Goal: Task Accomplishment & Management: Complete application form

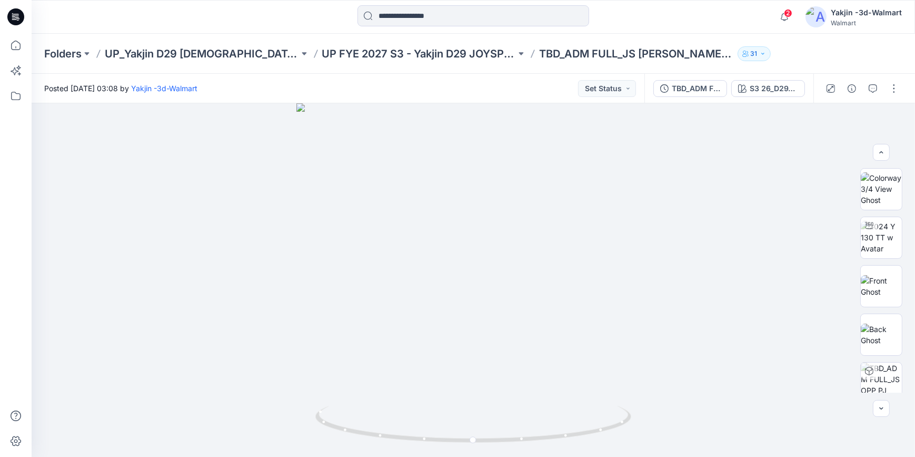
scroll to position [156, 0]
drag, startPoint x: 895, startPoint y: 86, endPoint x: 890, endPoint y: 96, distance: 10.8
click at [895, 86] on button "button" at bounding box center [894, 88] width 17 height 17
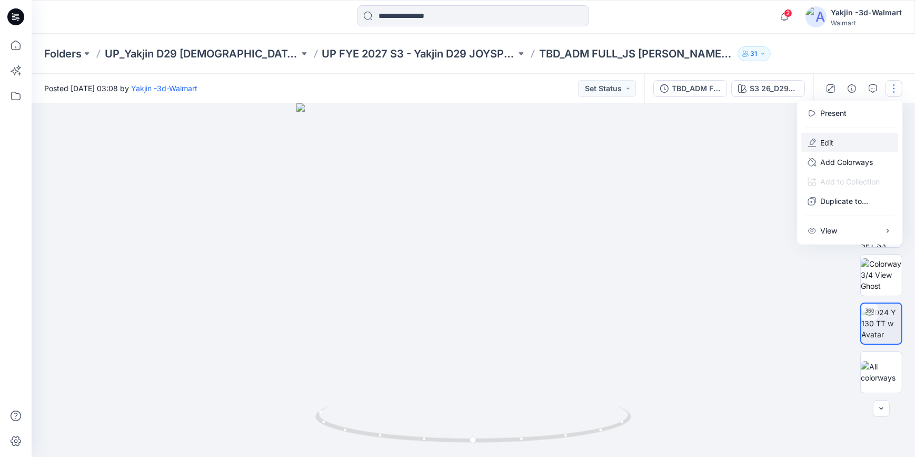
click at [846, 143] on button "Edit" at bounding box center [850, 142] width 97 height 19
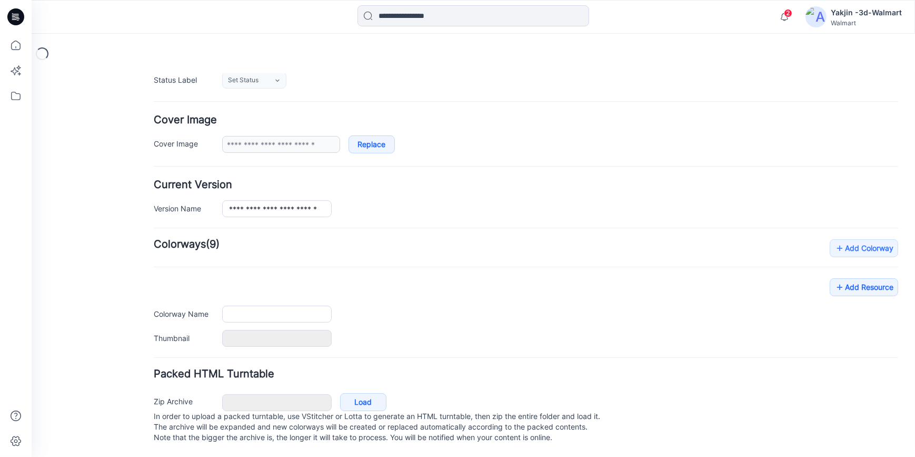
type input "**********"
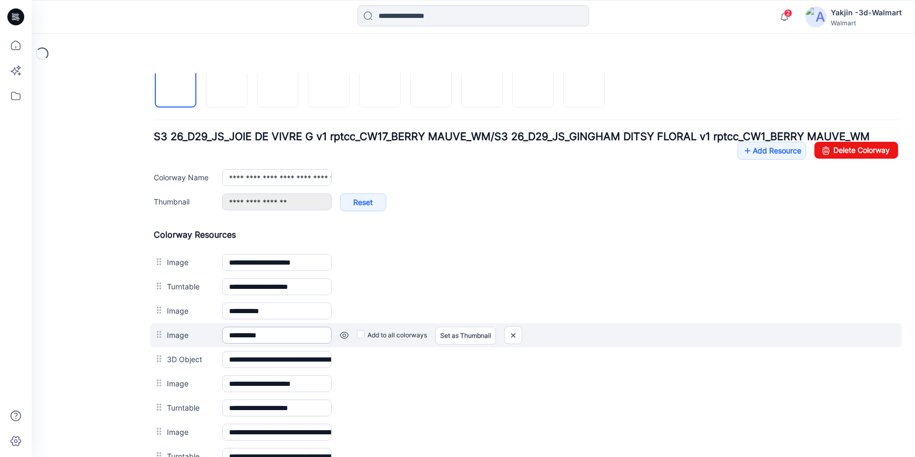
scroll to position [412, 0]
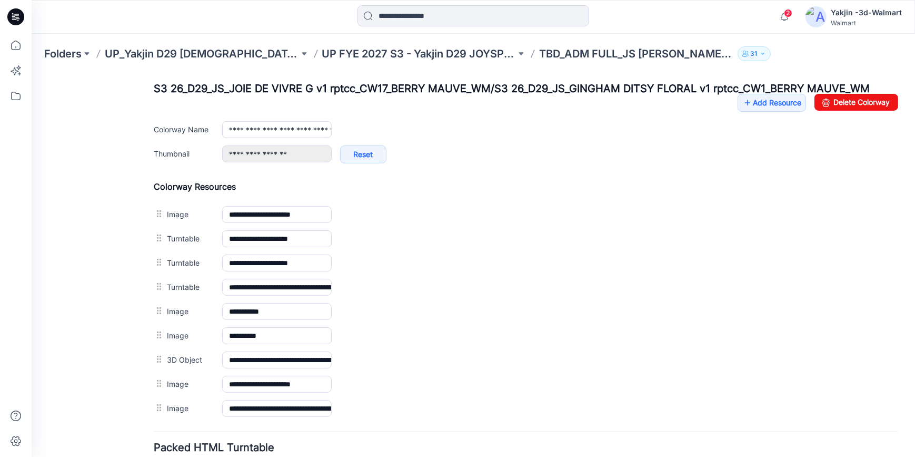
click at [104, 312] on div "General Cover Image Current Version Colorways Packed Turntable" at bounding box center [95, 101] width 84 height 856
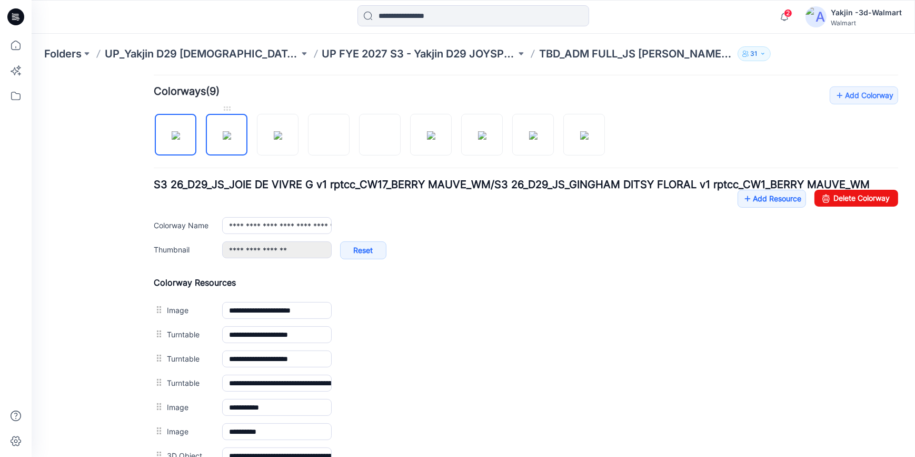
click at [231, 139] on img at bounding box center [227, 135] width 8 height 8
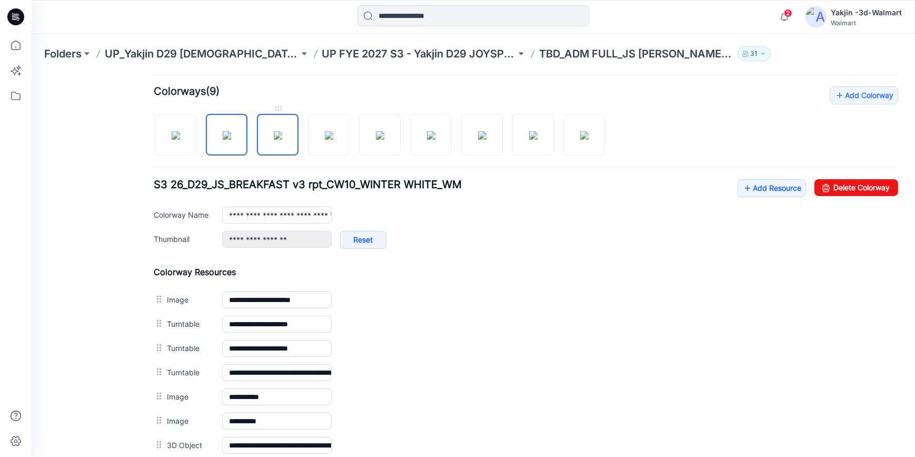
click at [280, 139] on img at bounding box center [278, 135] width 8 height 8
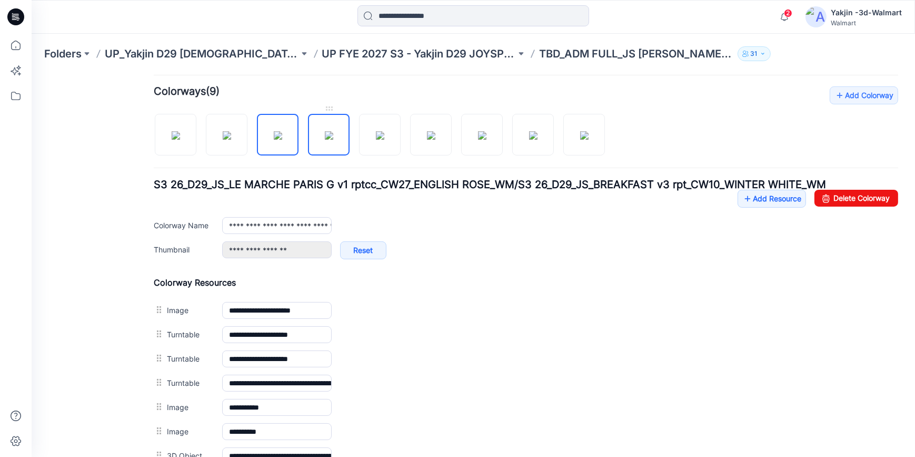
click at [333, 139] on img at bounding box center [329, 135] width 8 height 8
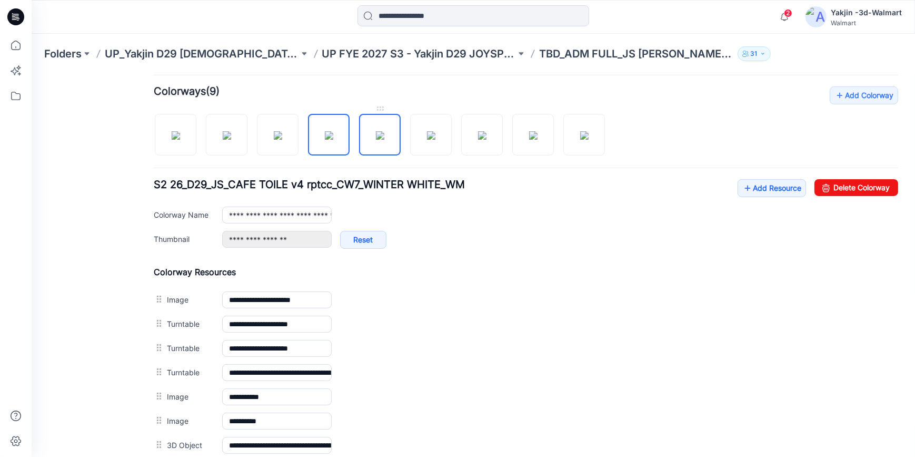
click at [384, 131] on img at bounding box center [380, 135] width 8 height 8
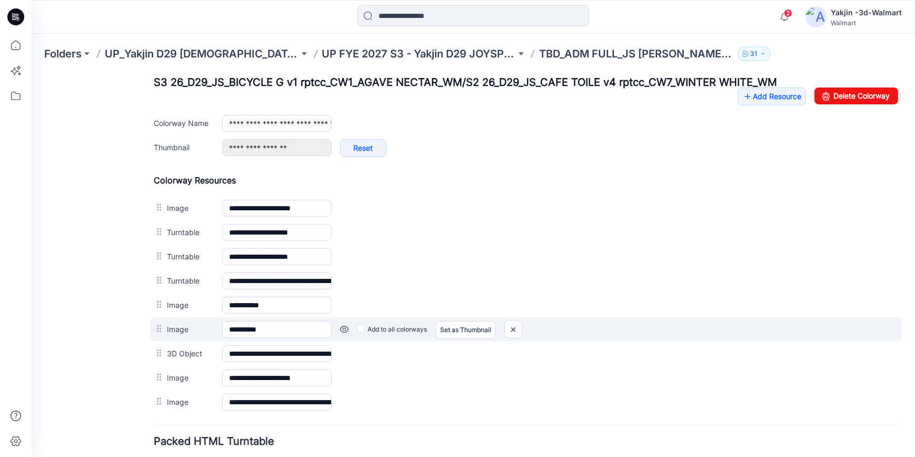
scroll to position [352, 0]
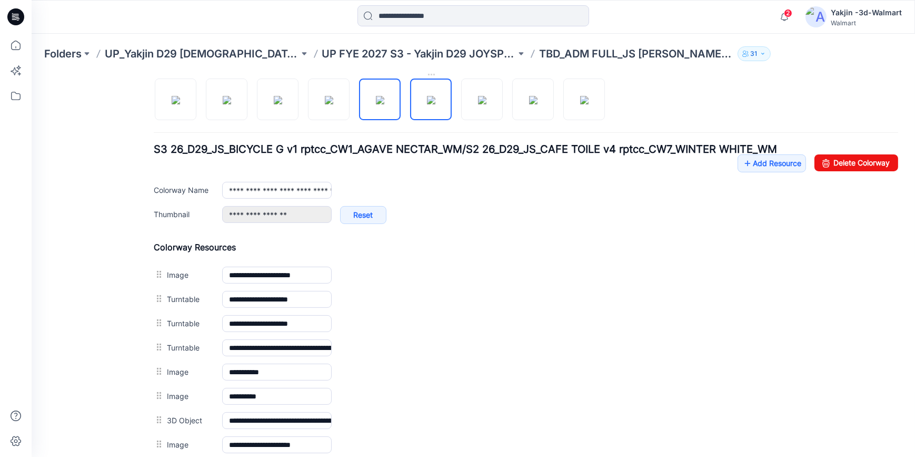
click at [434, 104] on img at bounding box center [431, 99] width 8 height 8
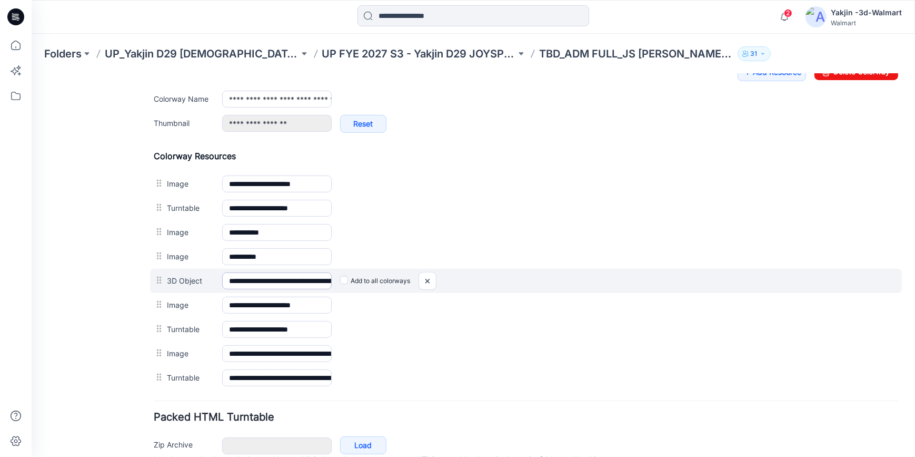
scroll to position [448, 0]
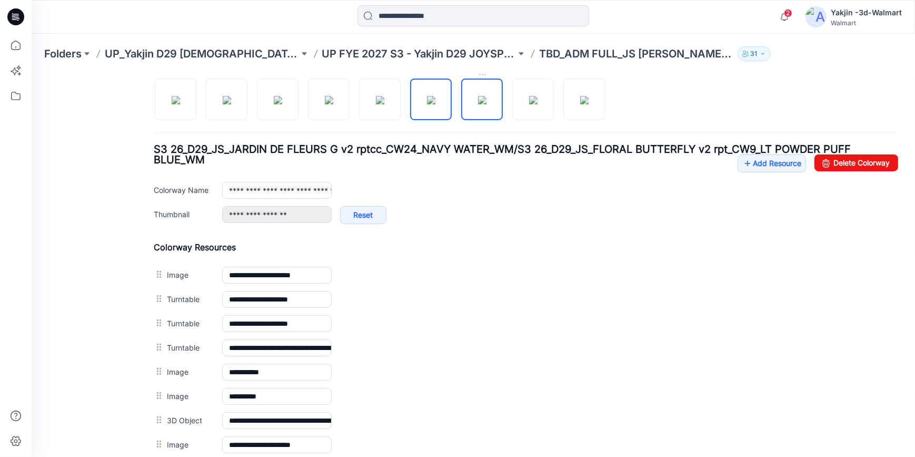
click at [487, 95] on img at bounding box center [482, 99] width 8 height 8
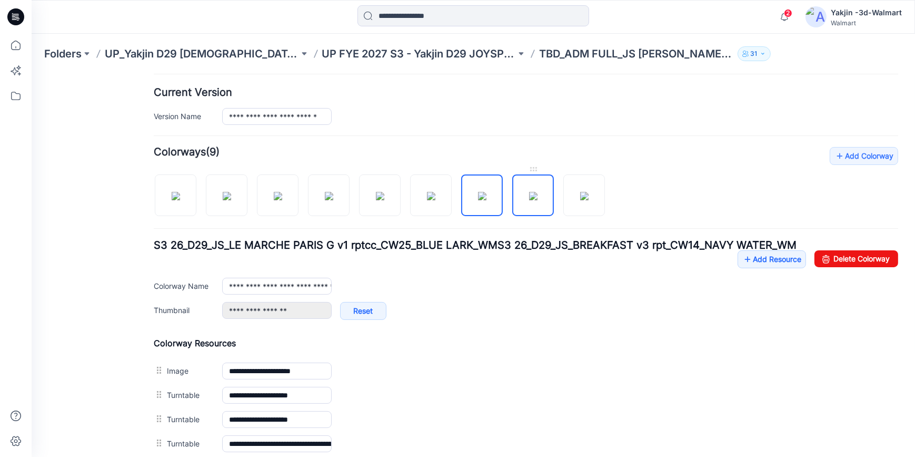
click at [529, 191] on img at bounding box center [533, 195] width 8 height 8
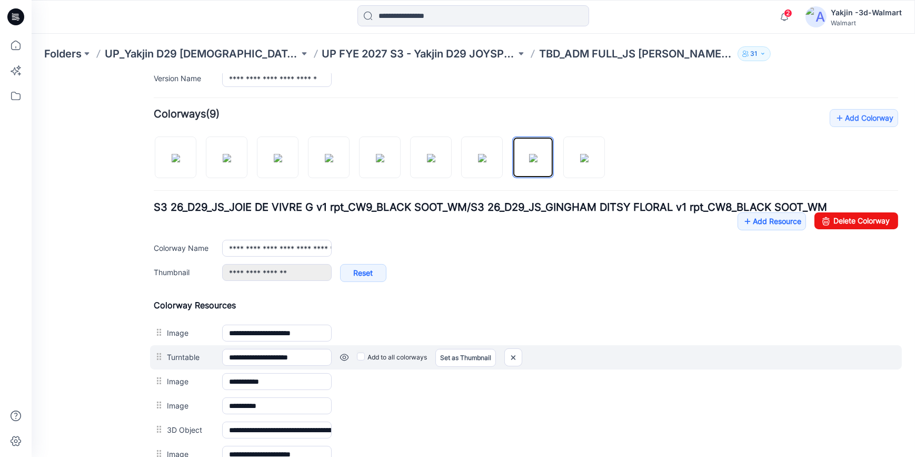
scroll to position [400, 0]
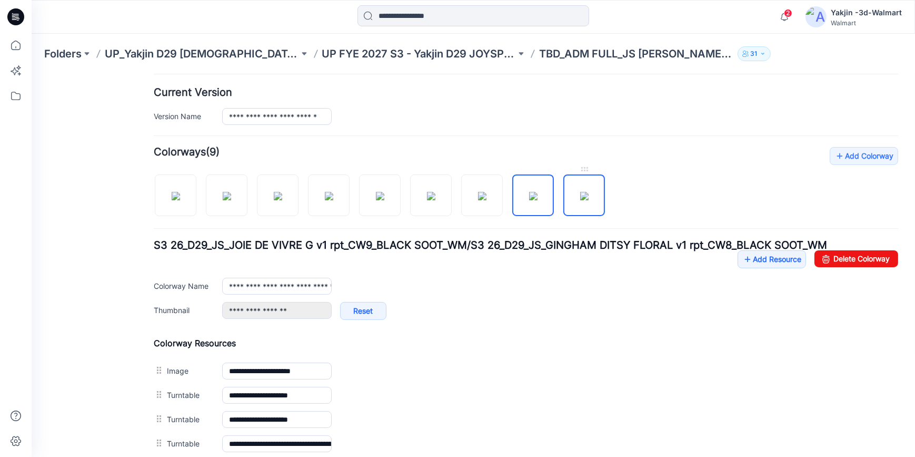
click at [605, 192] on link at bounding box center [584, 195] width 42 height 42
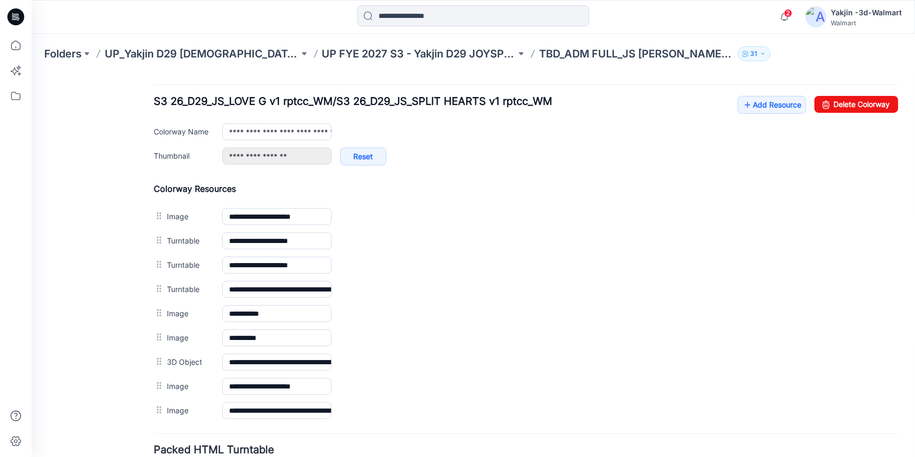
click at [91, 276] on div "General Cover Image Current Version Colorways Packed Turntable" at bounding box center [95, 109] width 84 height 846
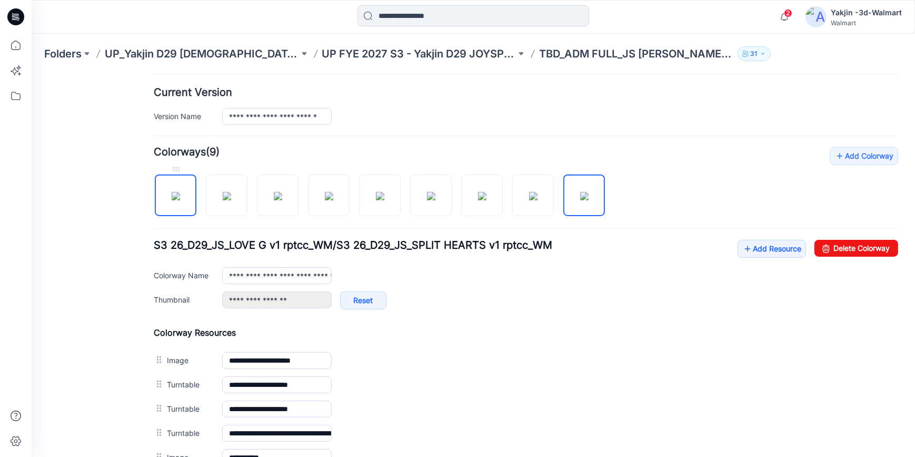
click at [180, 191] on img at bounding box center [176, 195] width 8 height 8
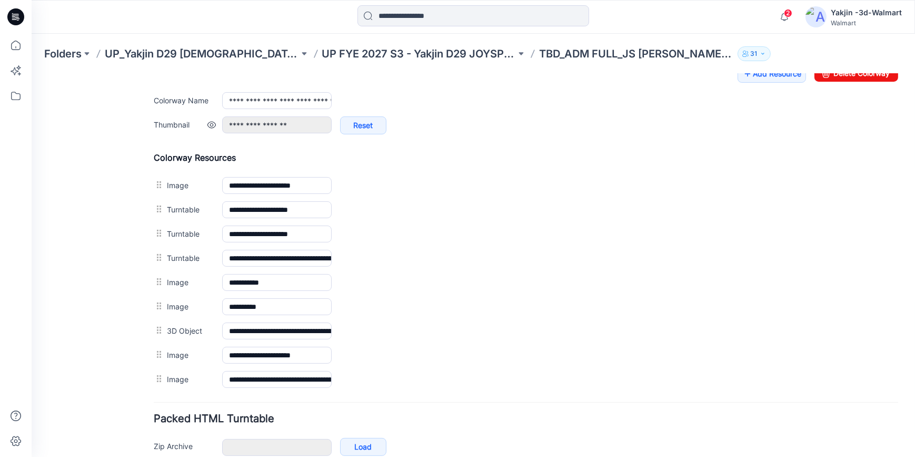
scroll to position [448, 0]
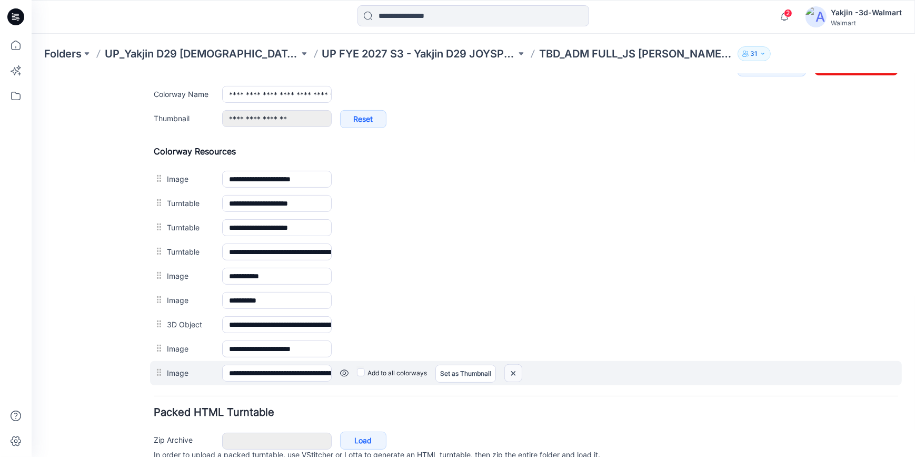
click at [520, 373] on img at bounding box center [513, 372] width 17 height 17
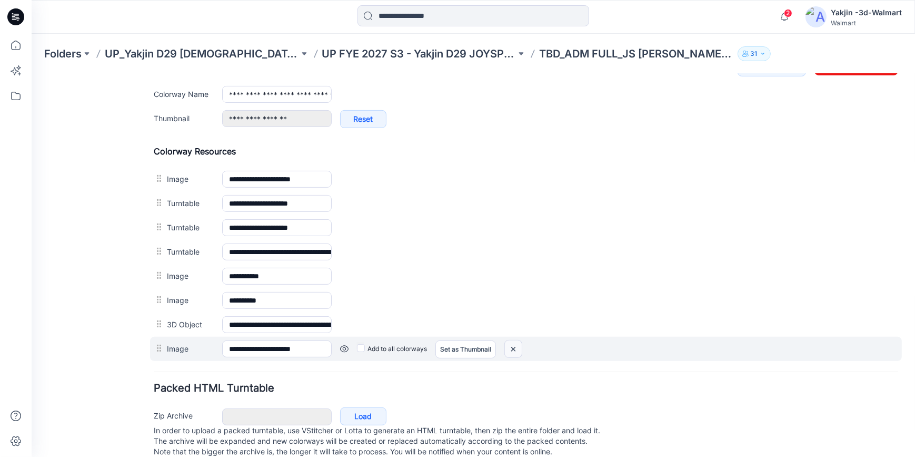
click at [510, 349] on img at bounding box center [513, 348] width 17 height 17
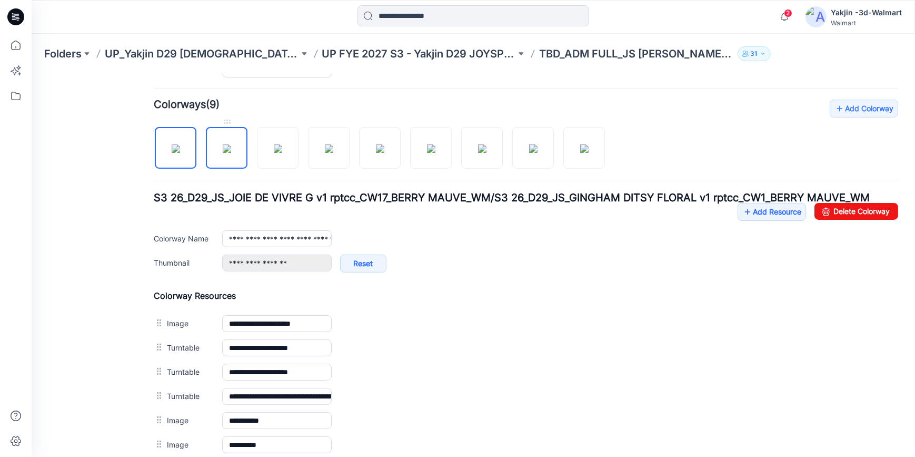
click at [231, 152] on img at bounding box center [227, 148] width 8 height 8
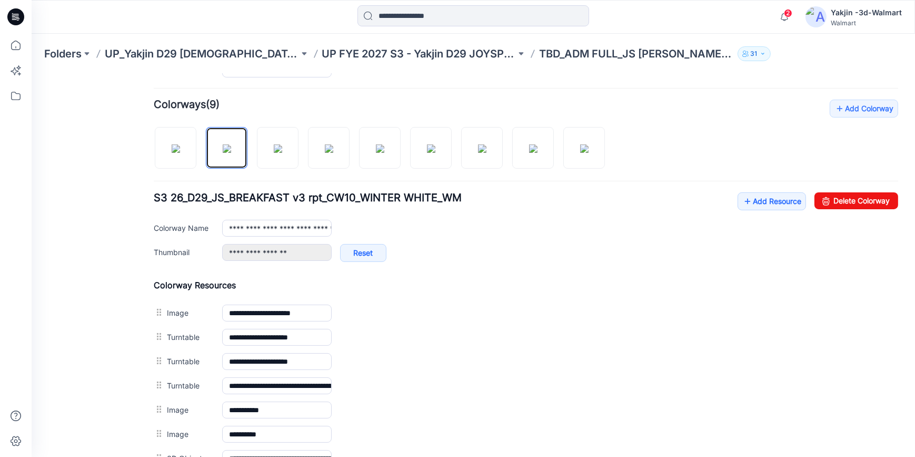
scroll to position [484, 0]
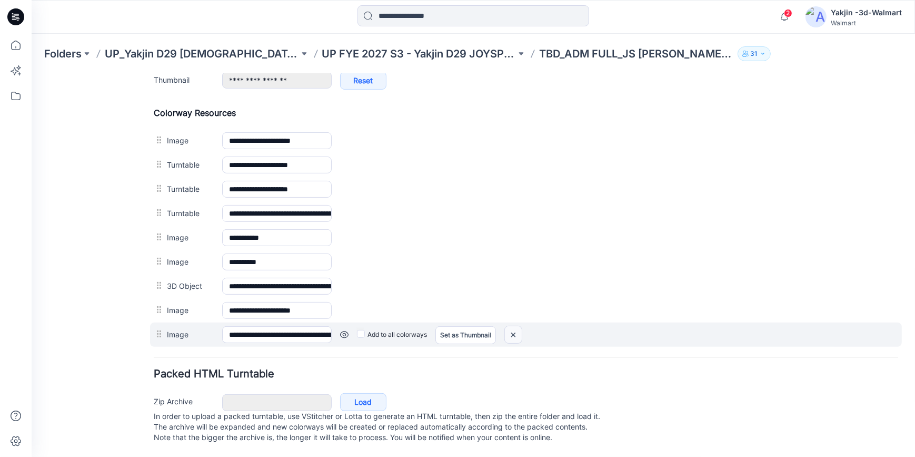
click at [509, 330] on img at bounding box center [513, 333] width 17 height 17
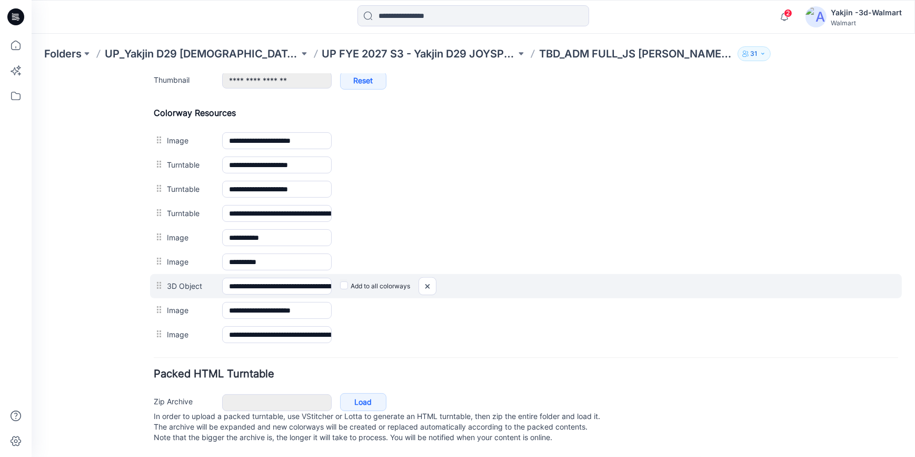
scroll to position [460, 0]
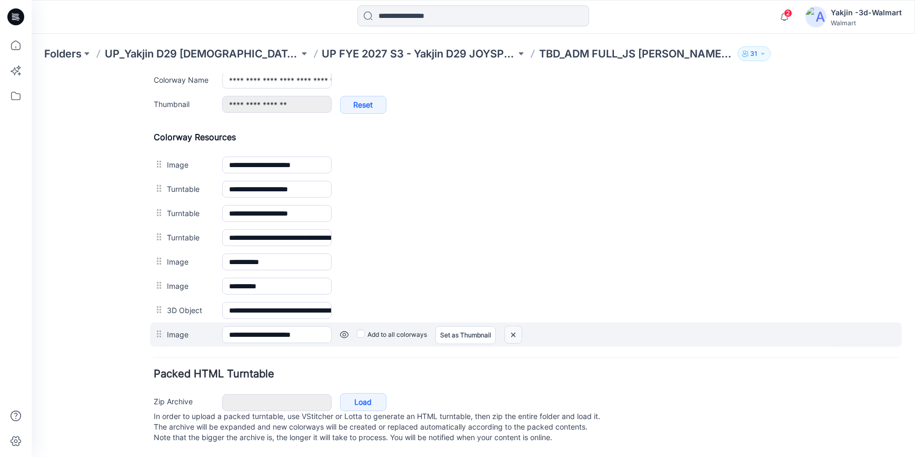
click at [514, 329] on img at bounding box center [513, 333] width 17 height 17
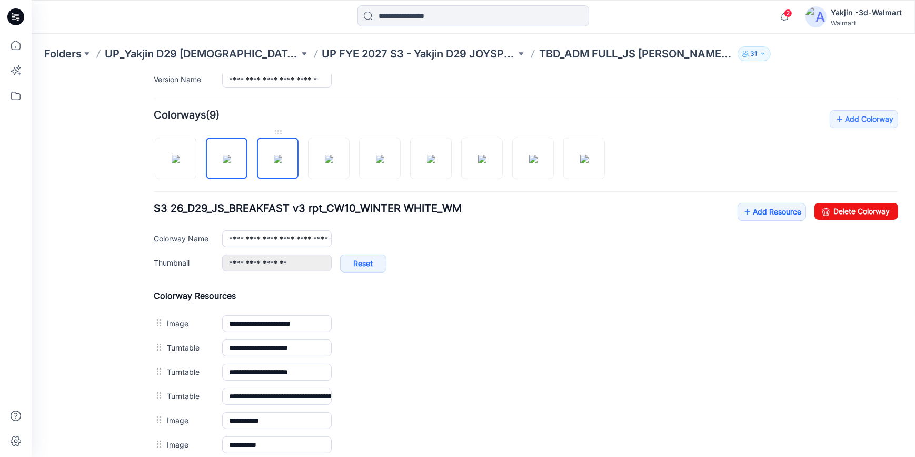
click at [280, 157] on img at bounding box center [278, 158] width 8 height 8
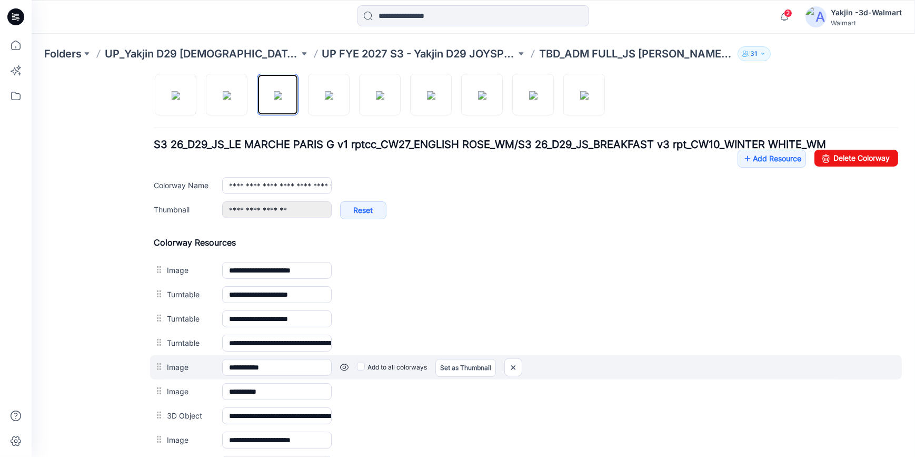
scroll to position [437, 0]
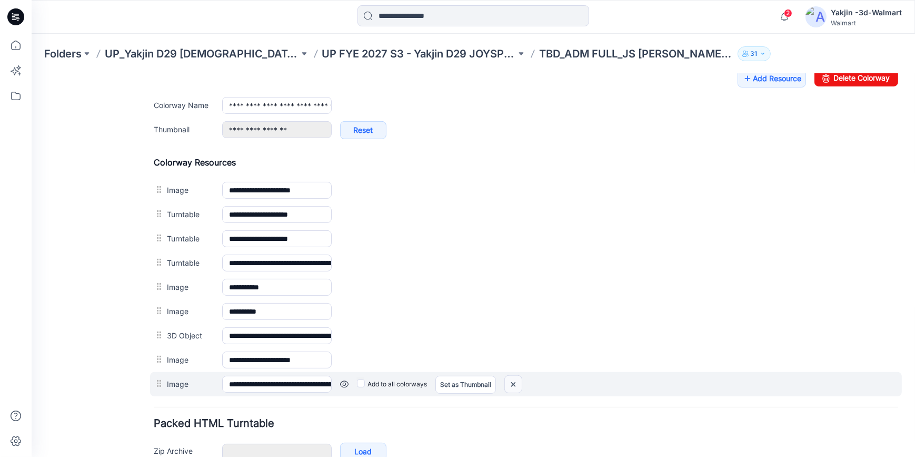
click at [514, 383] on img at bounding box center [513, 383] width 17 height 17
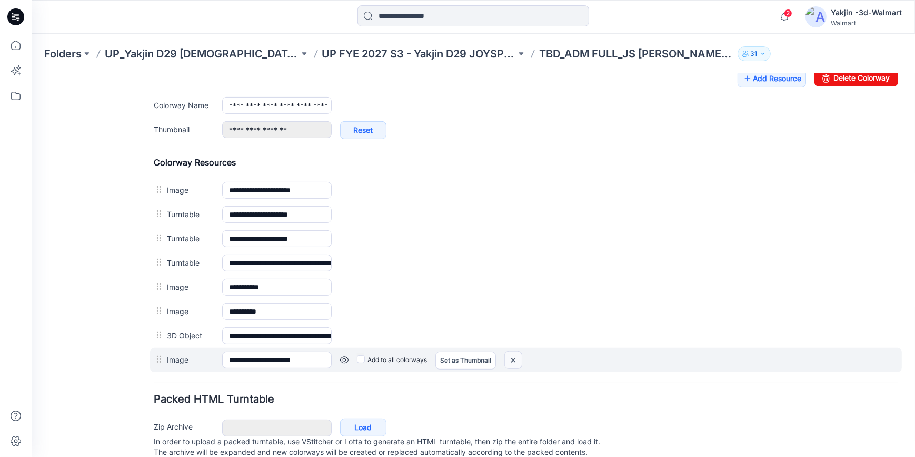
click at [515, 359] on img at bounding box center [513, 359] width 17 height 17
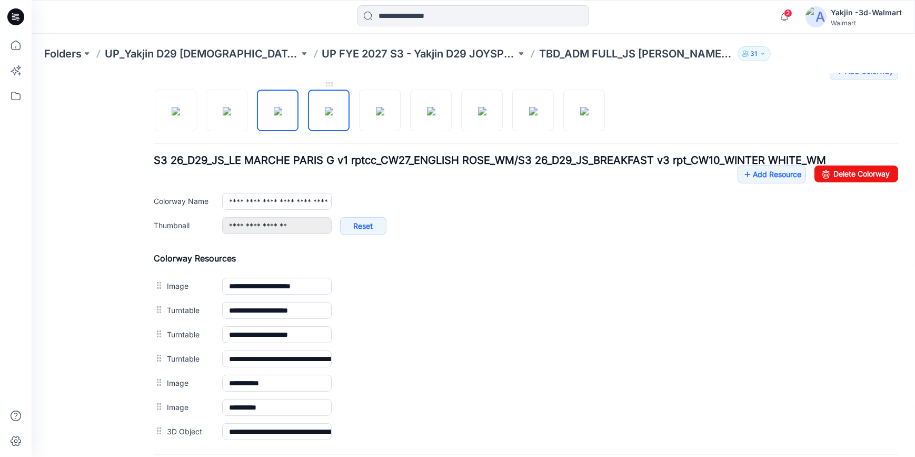
click at [333, 115] on img at bounding box center [329, 110] width 8 height 8
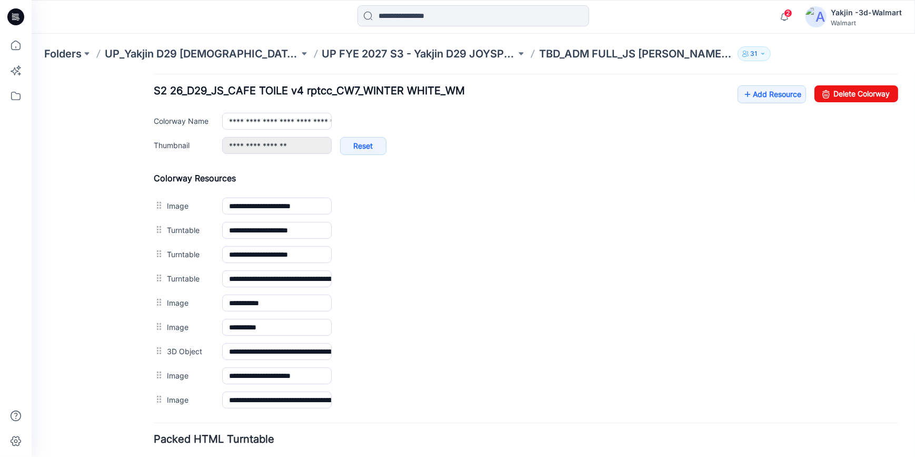
scroll to position [484, 0]
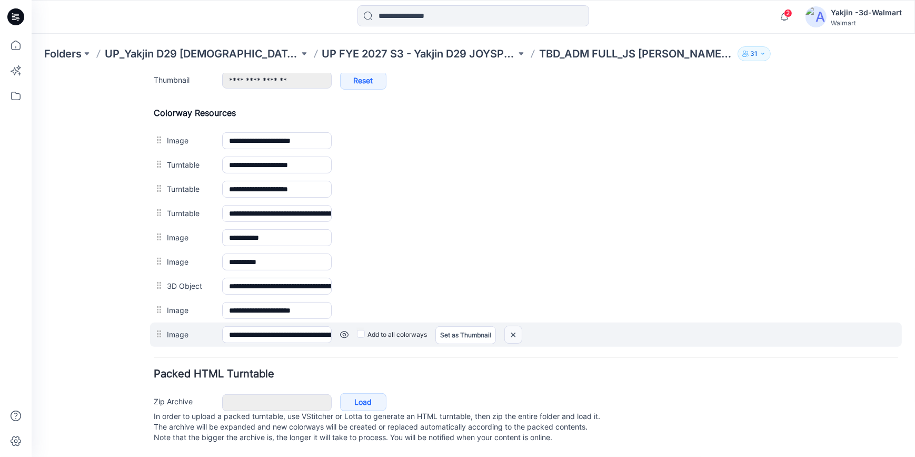
click at [517, 325] on img at bounding box center [513, 333] width 17 height 17
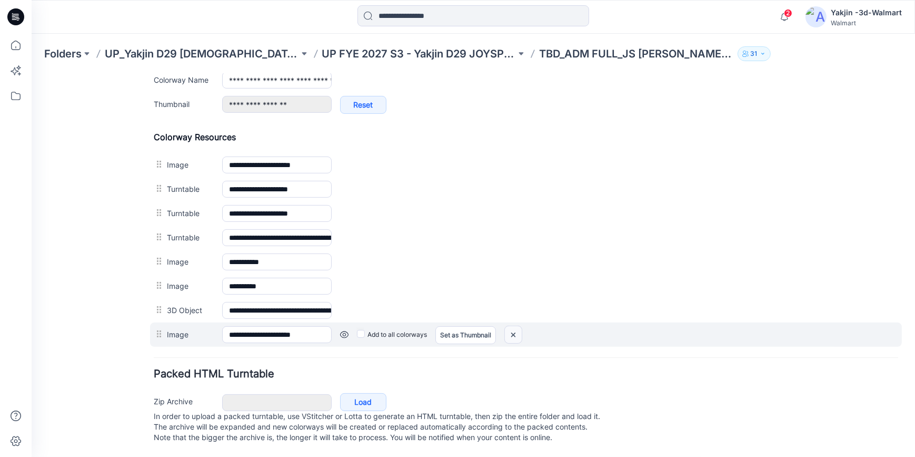
click at [512, 325] on img at bounding box center [513, 333] width 17 height 17
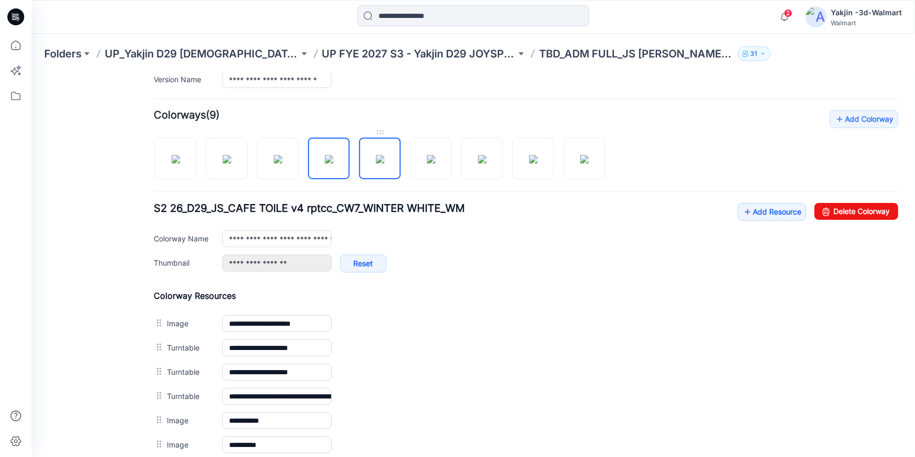
click at [384, 154] on img at bounding box center [380, 158] width 8 height 8
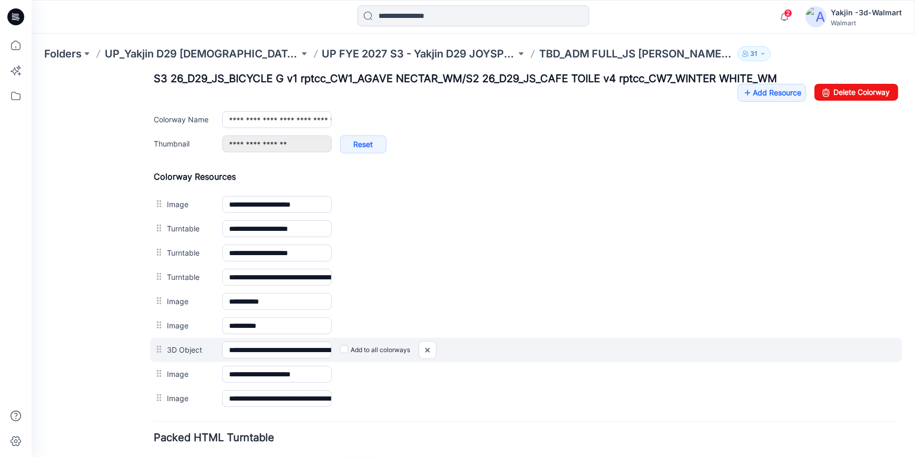
scroll to position [437, 0]
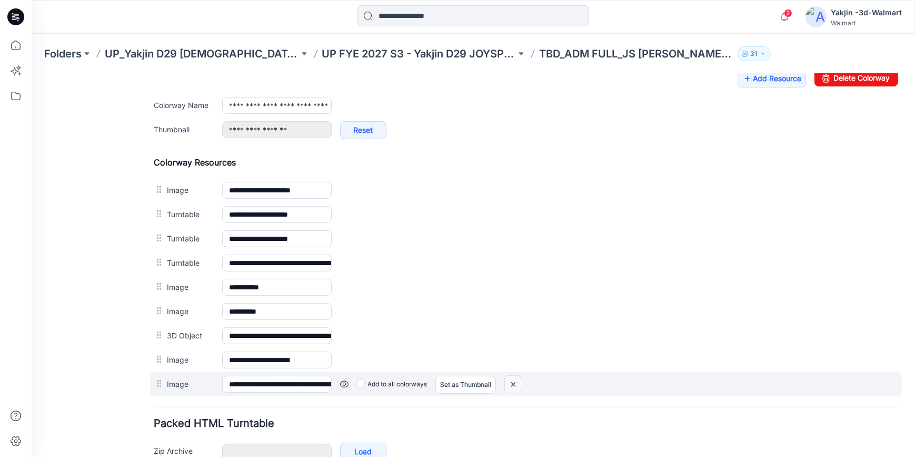
click at [518, 387] on img at bounding box center [513, 383] width 17 height 17
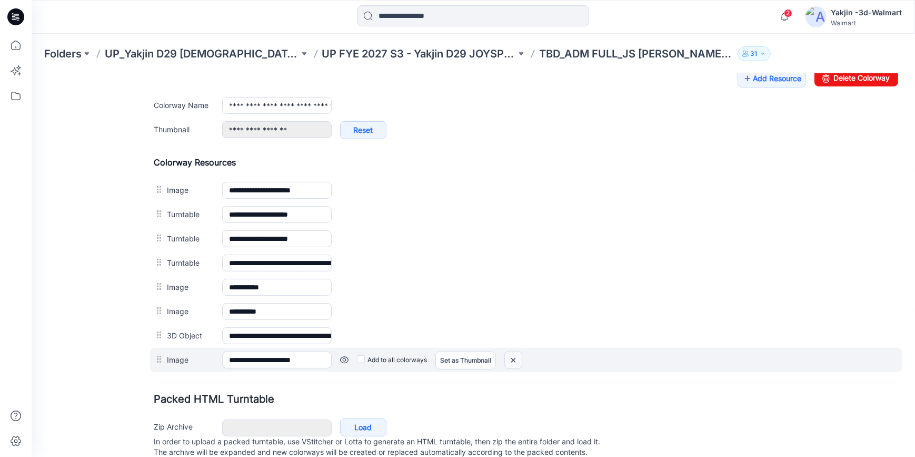
click at [515, 365] on img at bounding box center [513, 359] width 17 height 17
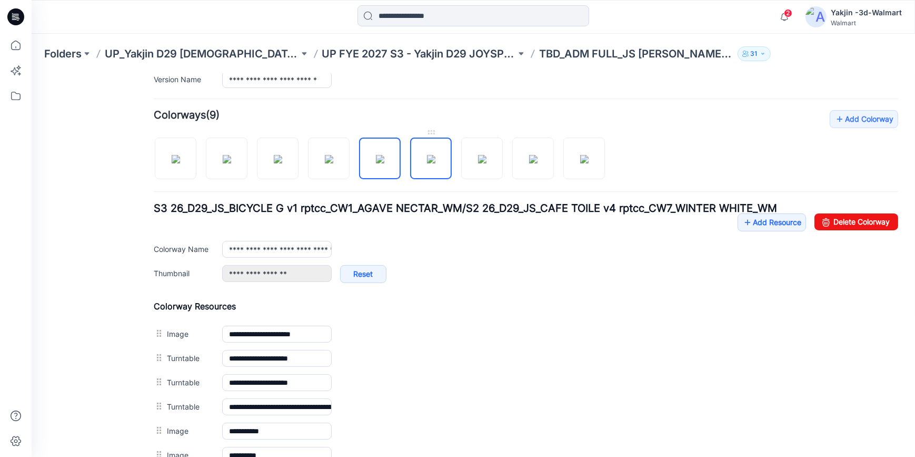
click at [436, 154] on img at bounding box center [431, 158] width 8 height 8
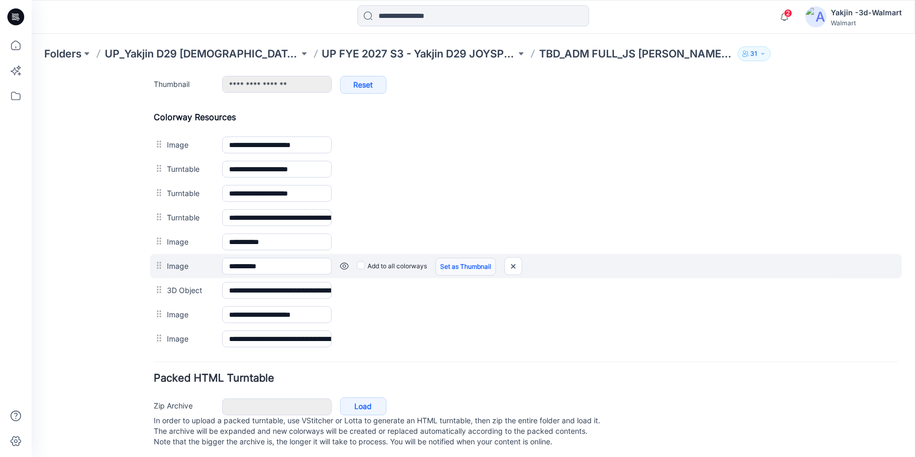
scroll to position [484, 0]
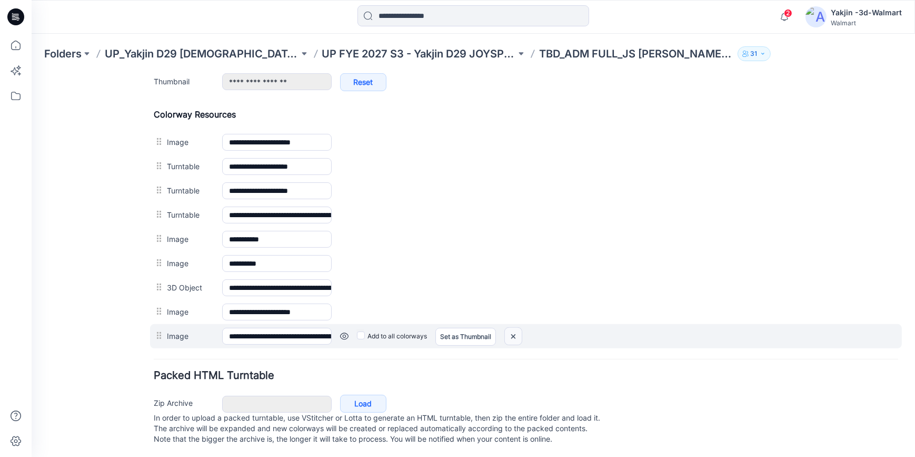
click at [516, 337] on img at bounding box center [513, 335] width 17 height 17
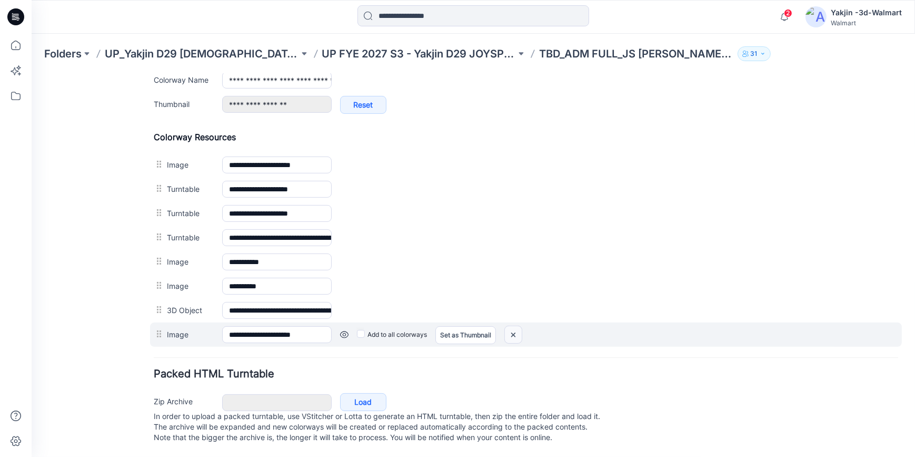
click at [513, 327] on img at bounding box center [513, 333] width 17 height 17
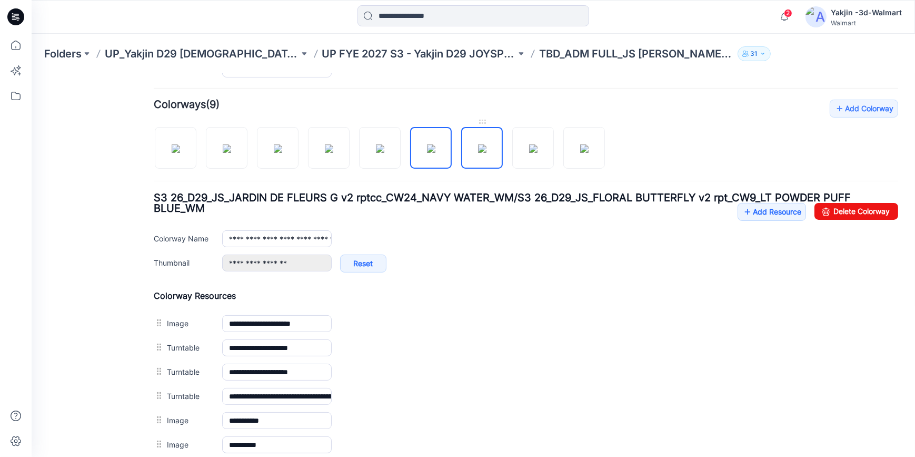
click at [487, 152] on img at bounding box center [482, 148] width 8 height 8
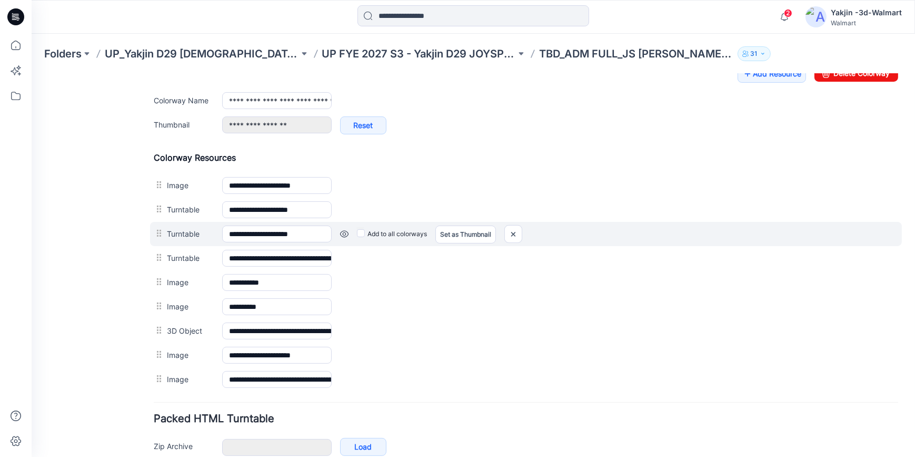
scroll to position [447, 0]
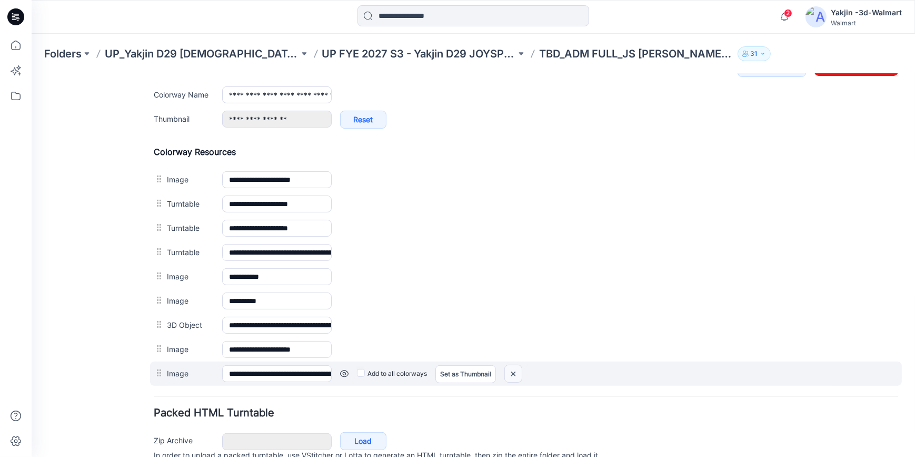
click at [516, 371] on img at bounding box center [513, 372] width 17 height 17
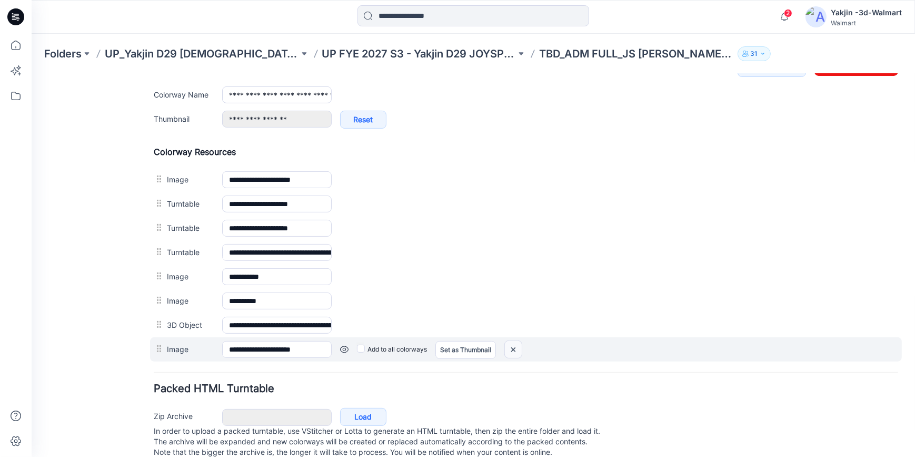
click at [510, 353] on img at bounding box center [513, 348] width 17 height 17
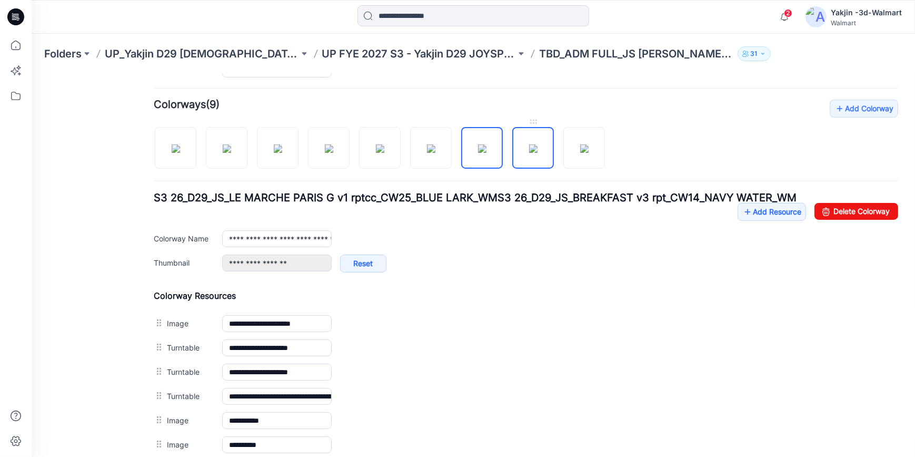
click at [538, 152] on img at bounding box center [533, 148] width 8 height 8
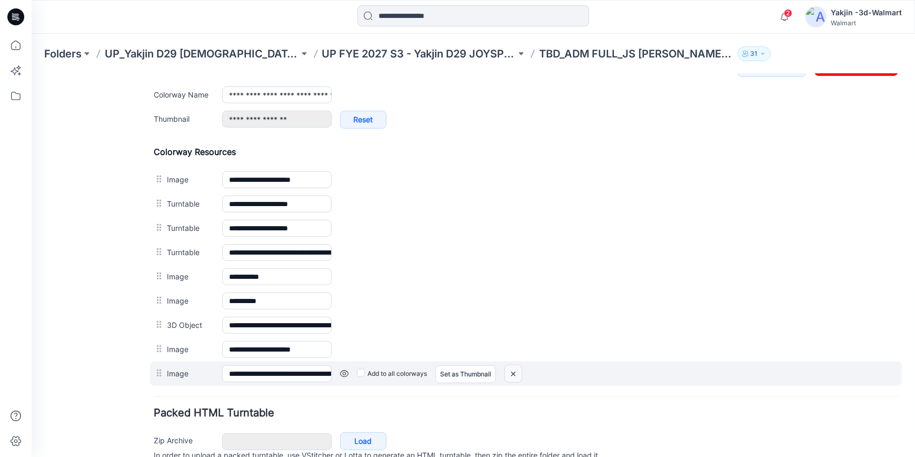
click at [513, 371] on img at bounding box center [513, 372] width 17 height 17
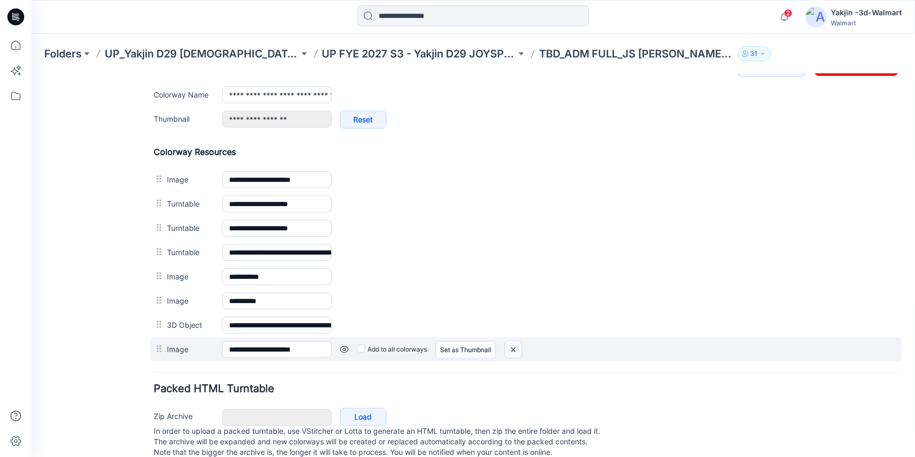
click at [510, 352] on img at bounding box center [513, 348] width 17 height 17
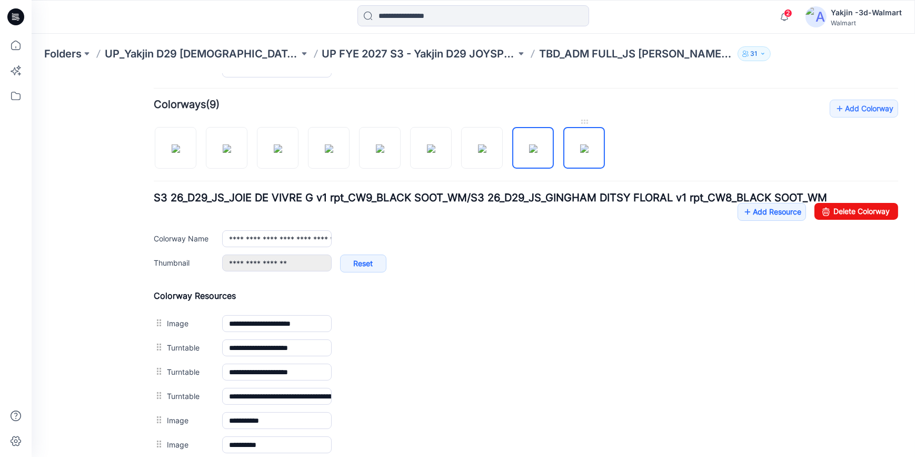
click at [580, 146] on img at bounding box center [584, 148] width 8 height 8
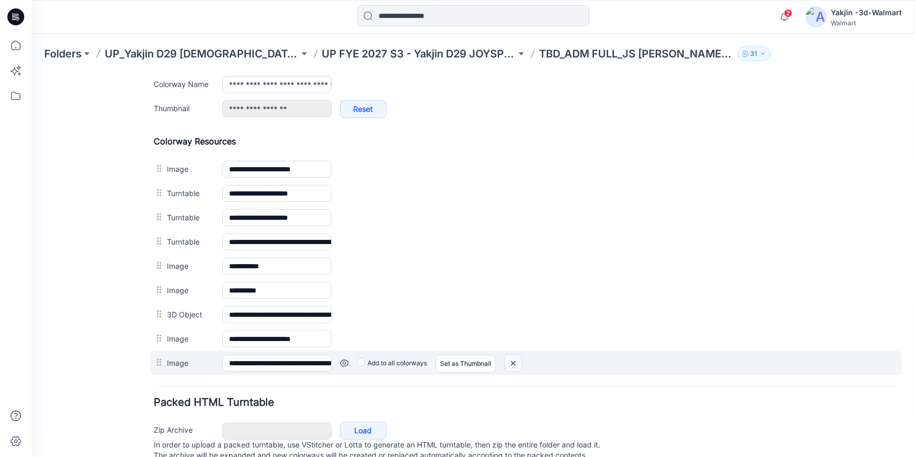
click at [516, 360] on img at bounding box center [513, 362] width 17 height 17
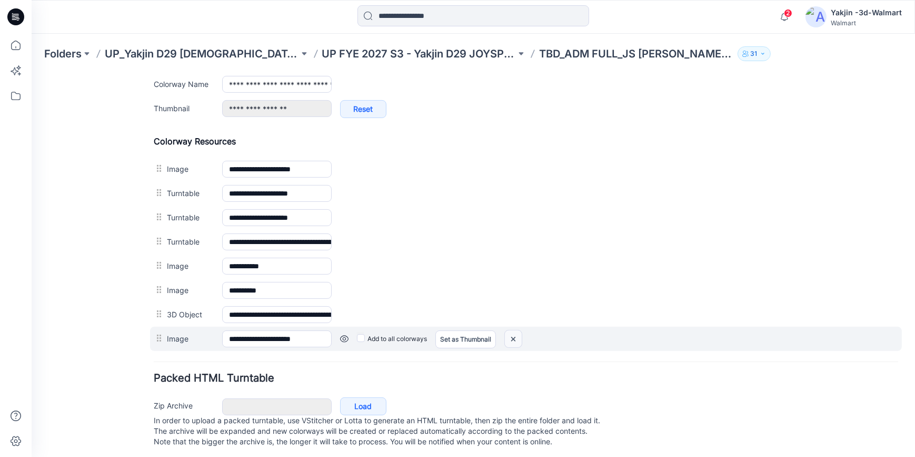
click at [509, 343] on img at bounding box center [513, 338] width 17 height 17
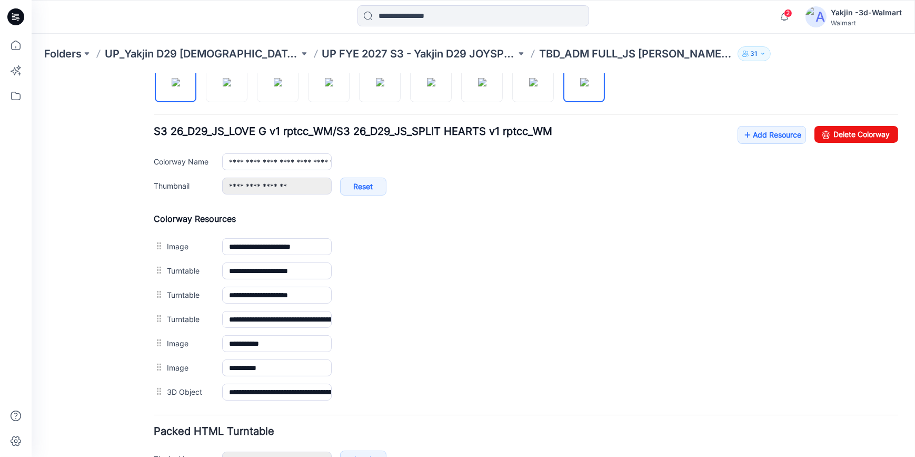
scroll to position [293, 0]
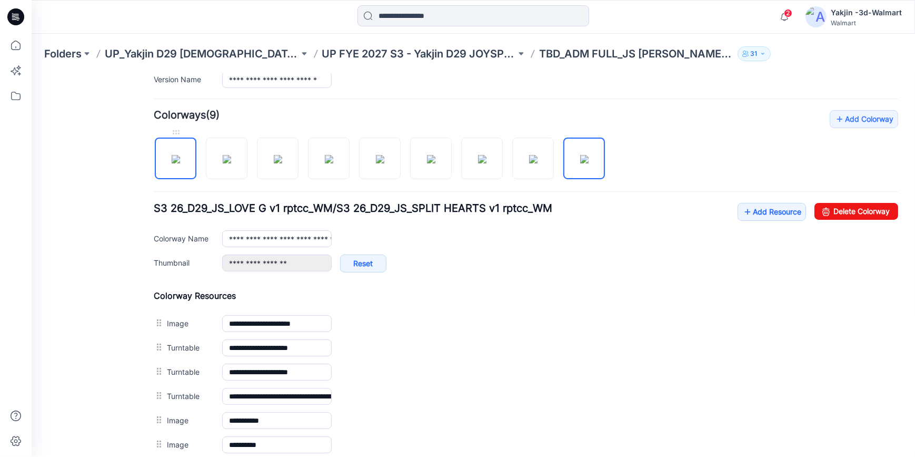
click at [172, 157] on img at bounding box center [176, 158] width 8 height 8
type input "**********"
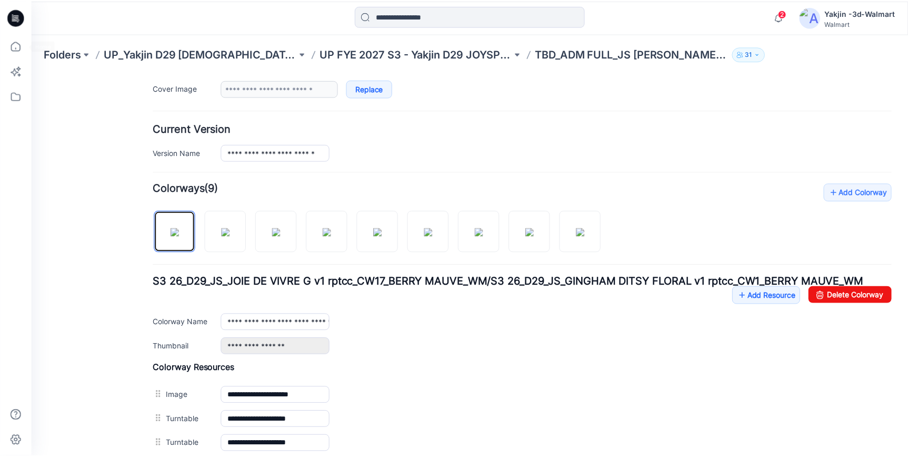
scroll to position [149, 0]
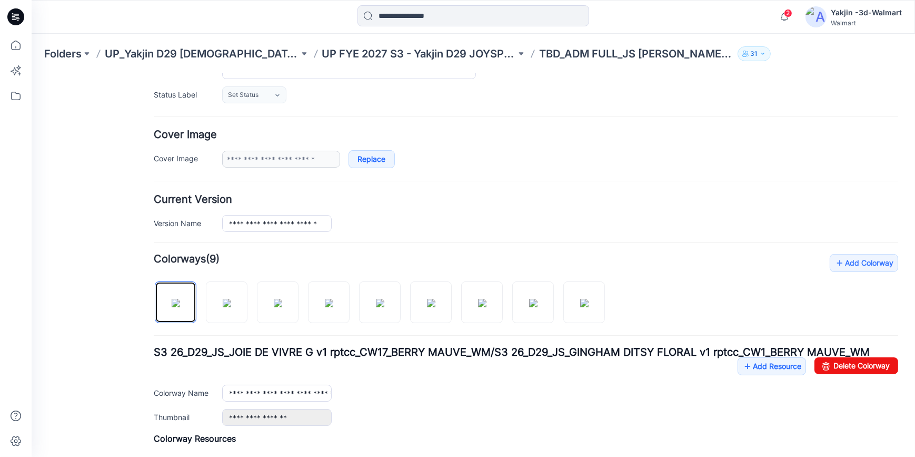
click at [17, 16] on icon at bounding box center [15, 16] width 17 height 17
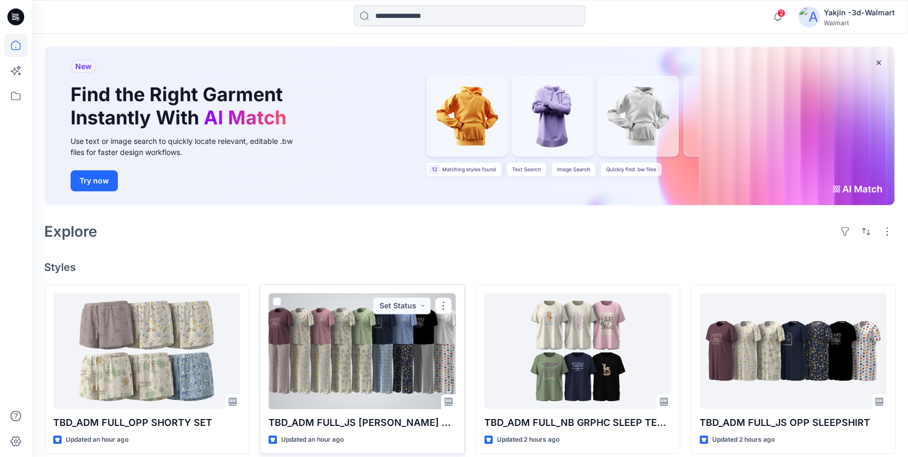
scroll to position [95, 0]
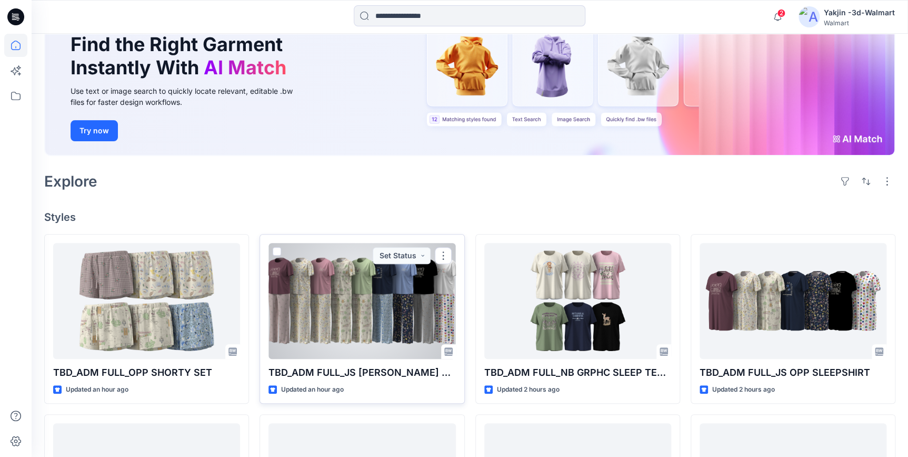
click at [353, 304] on div at bounding box center [362, 301] width 187 height 116
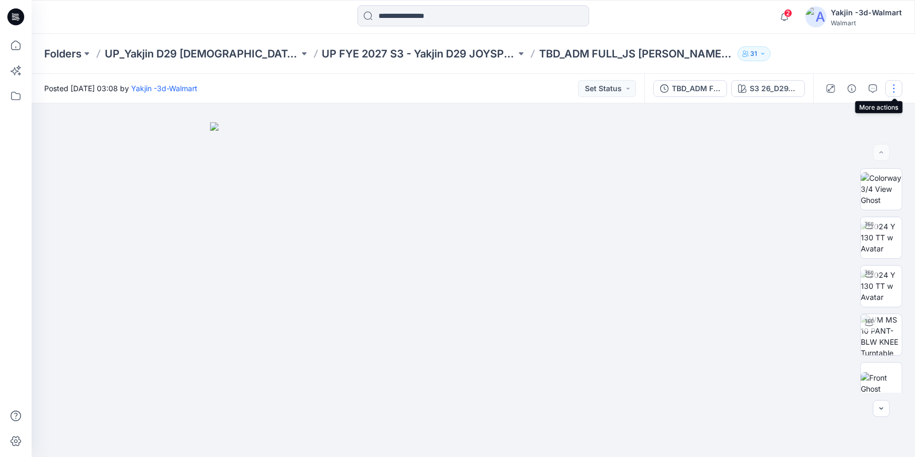
click at [893, 84] on button "button" at bounding box center [894, 88] width 17 height 17
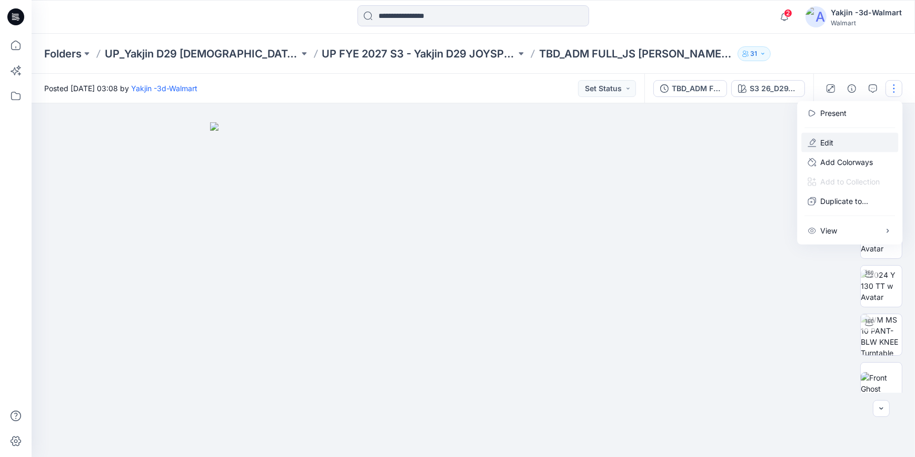
click at [834, 141] on button "Edit" at bounding box center [850, 142] width 97 height 19
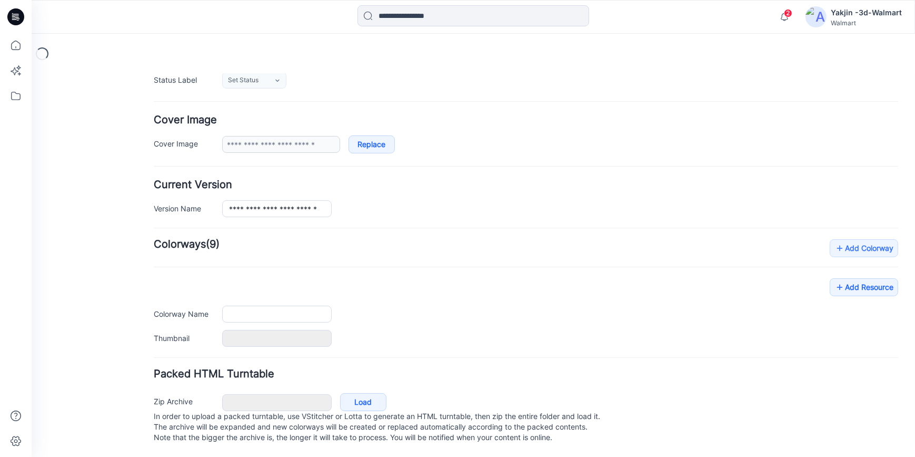
type input "**********"
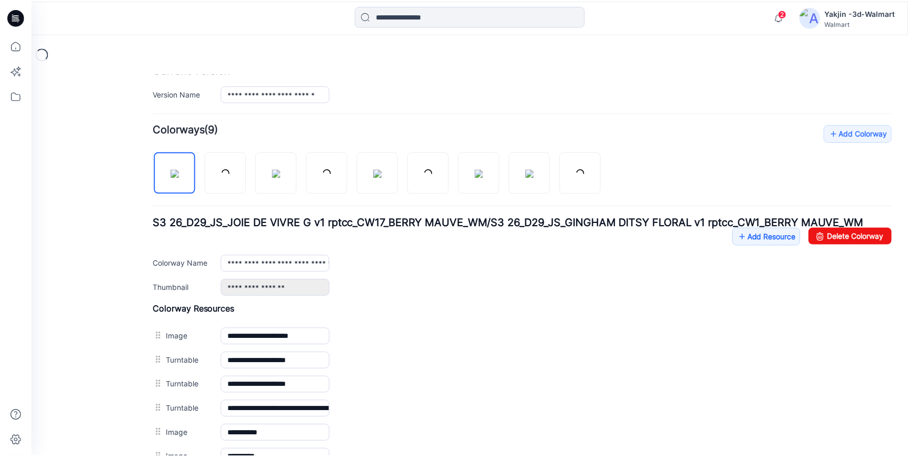
scroll to position [364, 0]
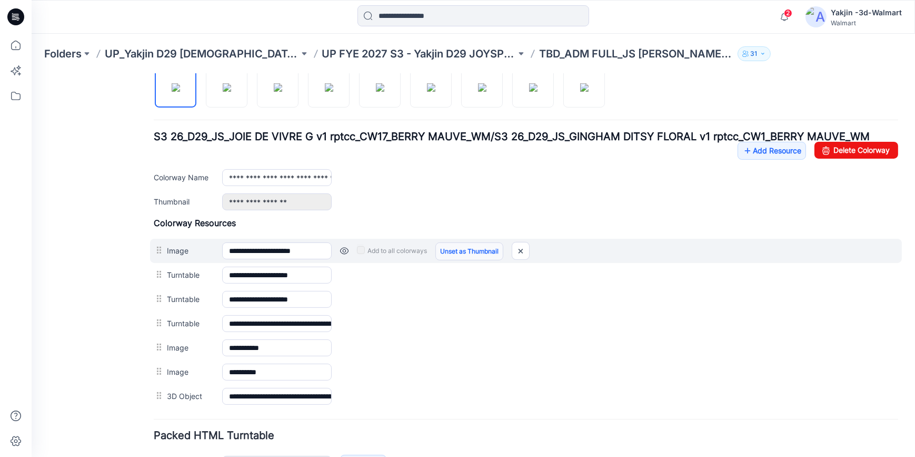
click at [478, 253] on link "Unset as Thumbnail" at bounding box center [470, 251] width 68 height 18
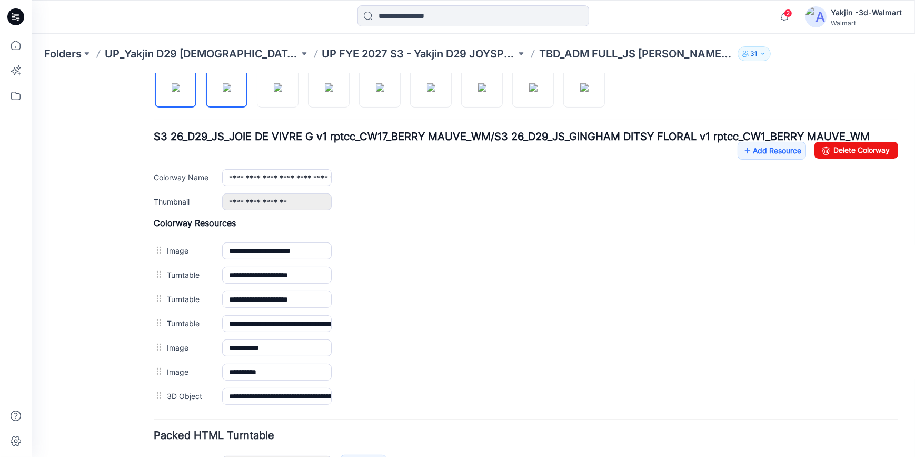
click at [226, 87] on img at bounding box center [227, 87] width 8 height 8
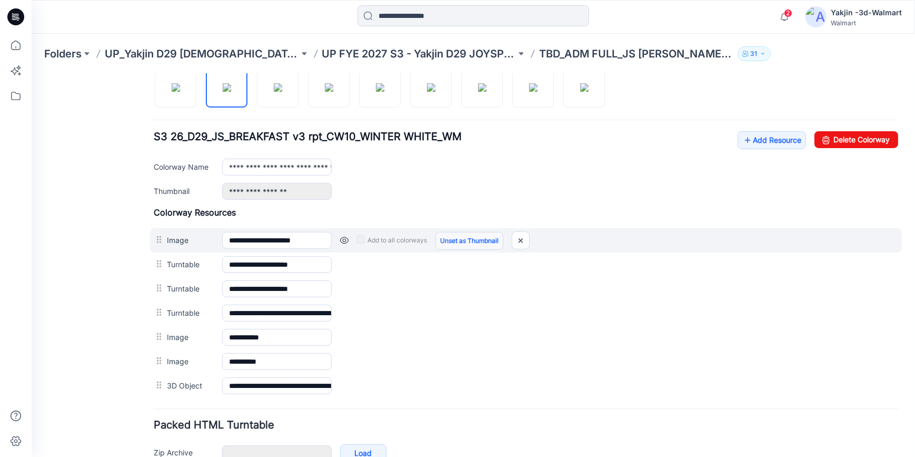
click at [473, 245] on link "Unset as Thumbnail" at bounding box center [470, 240] width 68 height 18
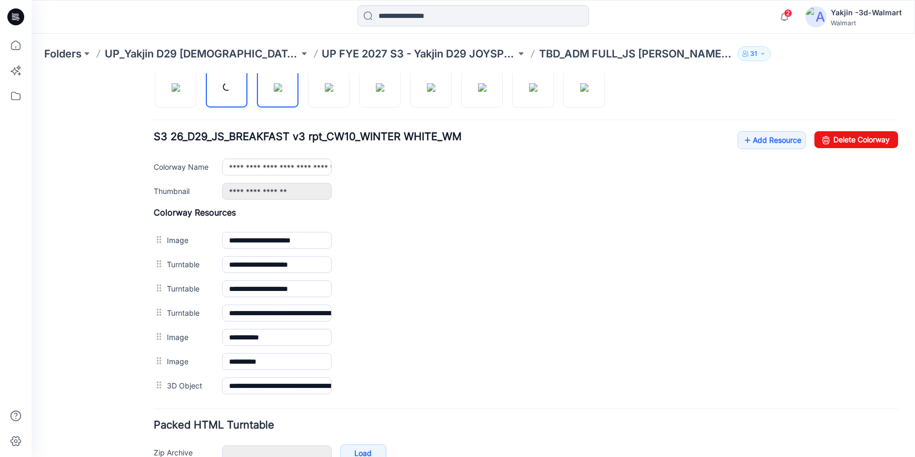
click at [274, 83] on img at bounding box center [278, 87] width 8 height 8
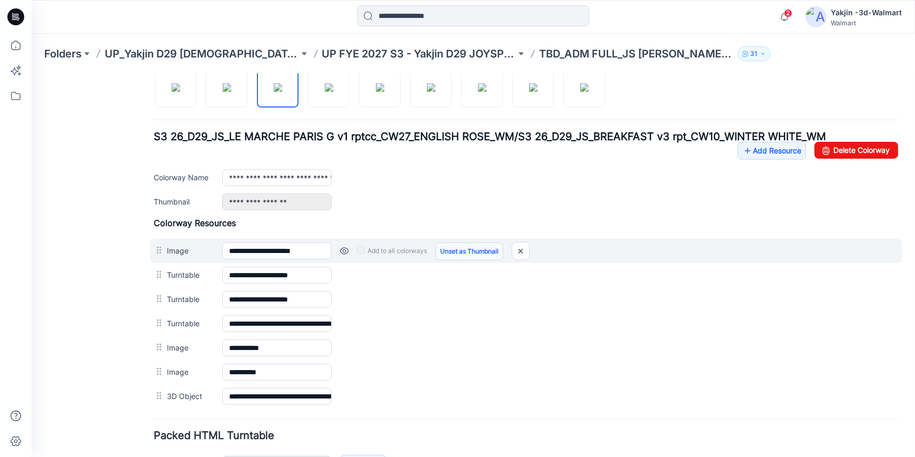
click at [477, 242] on link "Unset as Thumbnail" at bounding box center [470, 251] width 68 height 18
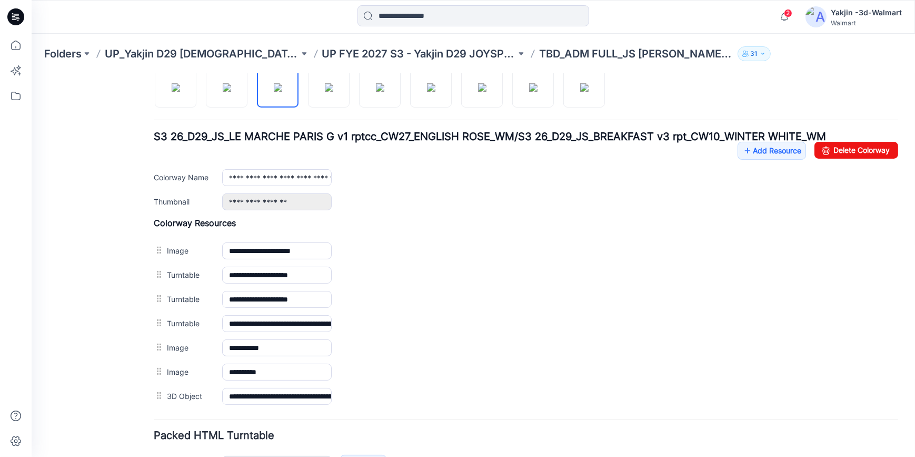
click at [315, 70] on div "Folders UP_Yakjin D29 Ladies Sleep UP FYE 2027 S3 - Yakjin D29 JOYSPUN Ladies S…" at bounding box center [474, 54] width 884 height 40
click at [333, 91] on img at bounding box center [329, 87] width 8 height 8
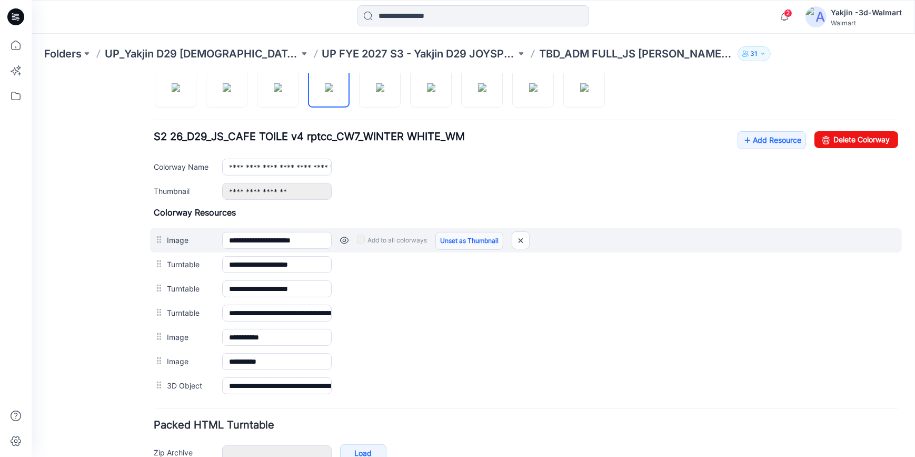
click at [466, 243] on link "Unset as Thumbnail" at bounding box center [470, 240] width 68 height 18
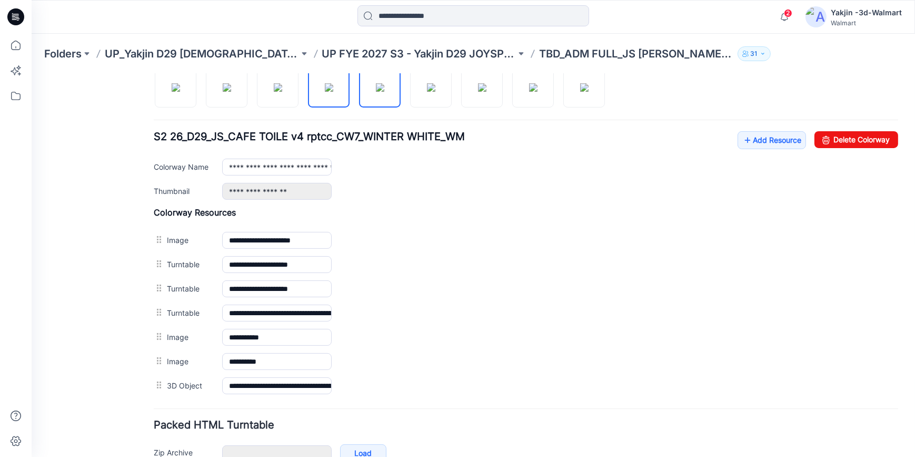
click at [384, 84] on img at bounding box center [380, 87] width 8 height 8
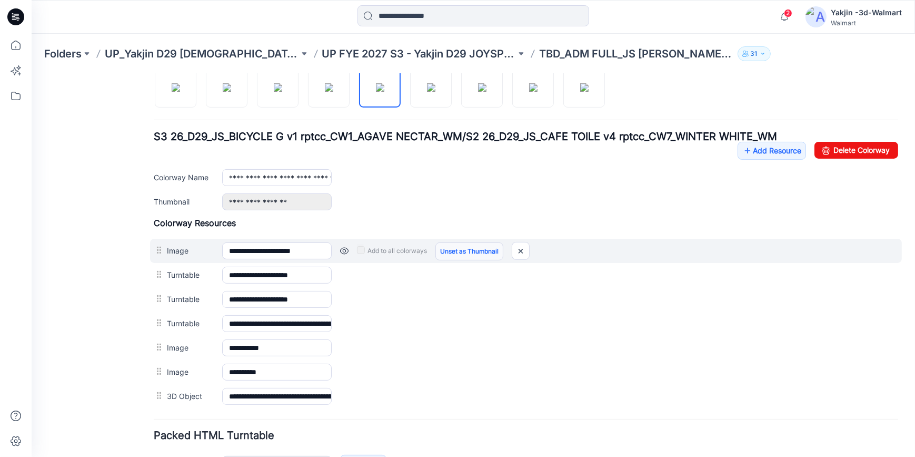
click at [476, 245] on link "Unset as Thumbnail" at bounding box center [470, 251] width 68 height 18
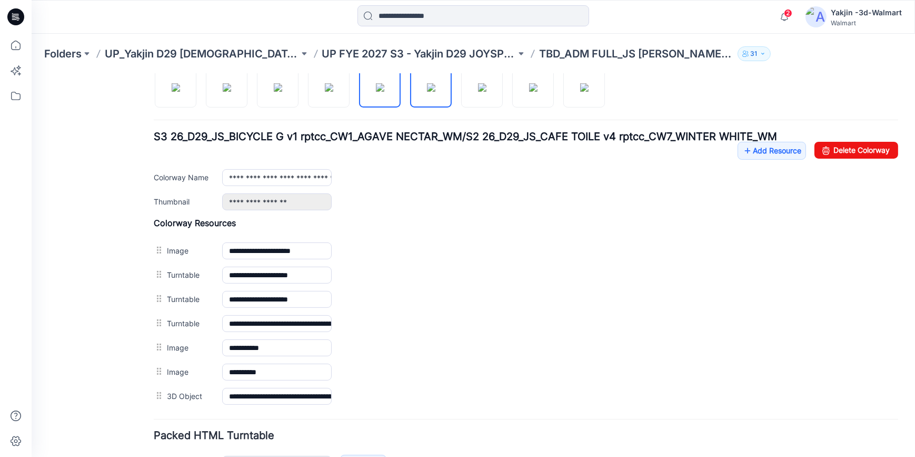
click at [436, 90] on img at bounding box center [431, 87] width 8 height 8
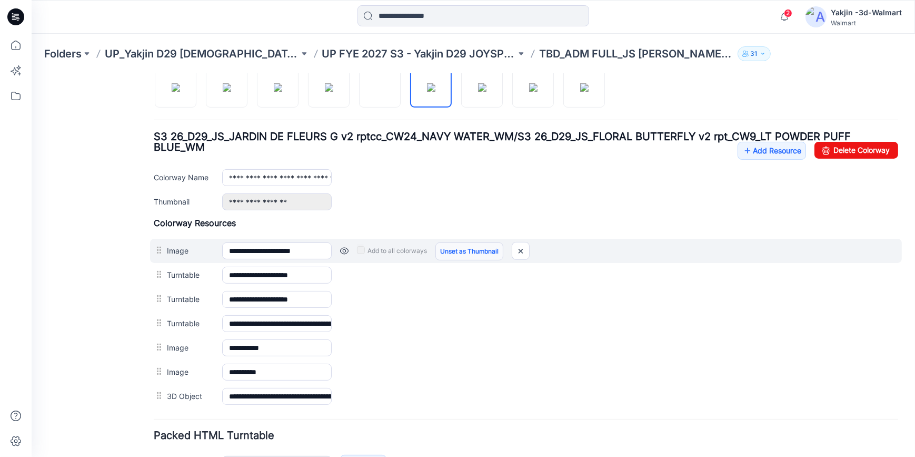
click at [489, 253] on link "Unset as Thumbnail" at bounding box center [470, 251] width 68 height 18
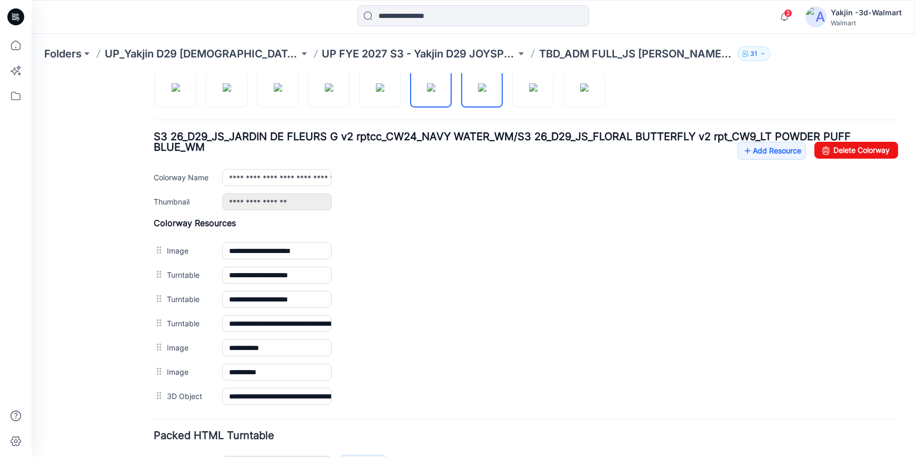
click at [487, 91] on img at bounding box center [482, 87] width 8 height 8
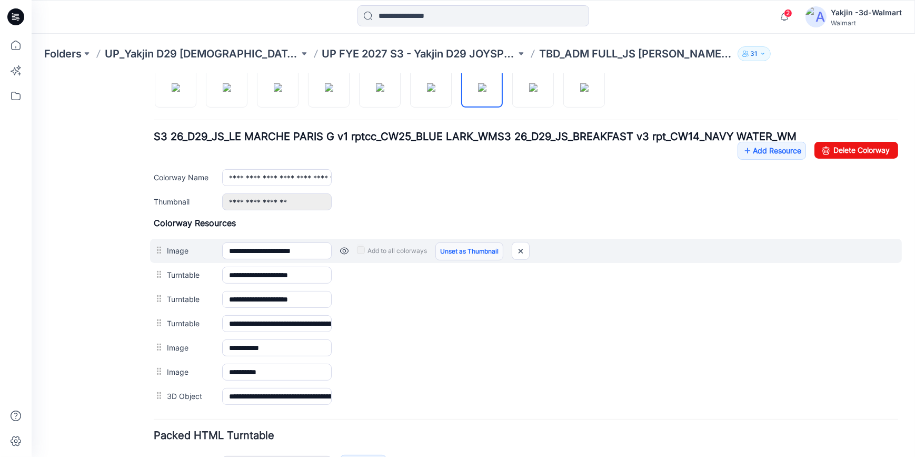
click at [480, 255] on link "Unset as Thumbnail" at bounding box center [470, 251] width 68 height 18
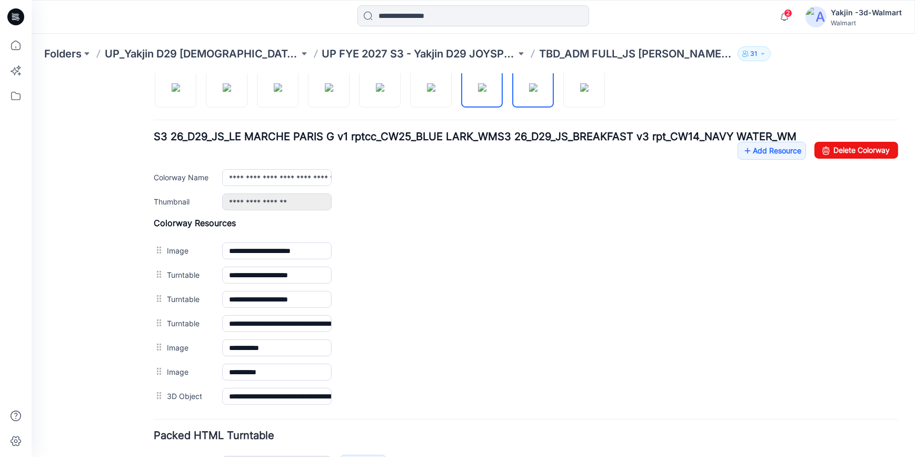
click at [537, 88] on img at bounding box center [533, 87] width 8 height 8
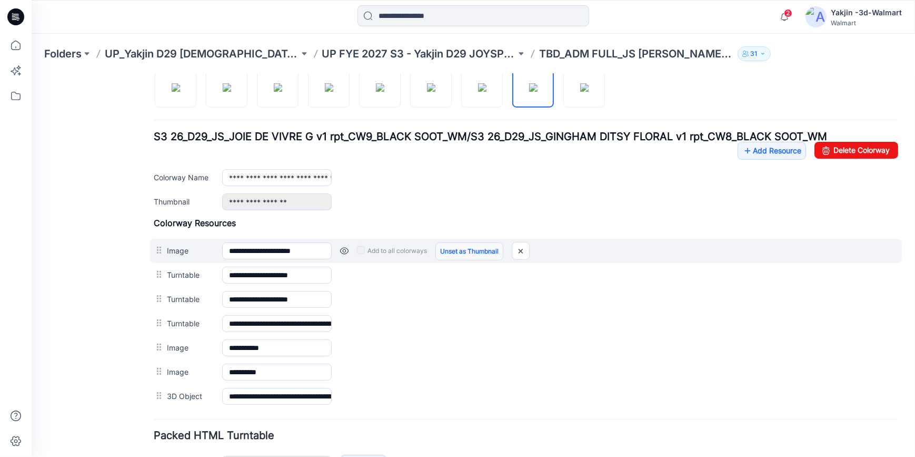
click at [477, 251] on link "Unset as Thumbnail" at bounding box center [470, 251] width 68 height 18
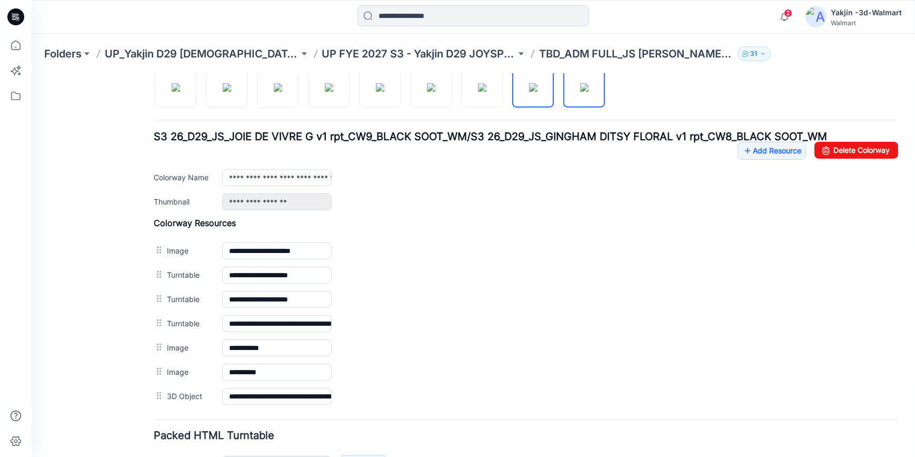
click at [589, 89] on img at bounding box center [584, 87] width 8 height 8
type input "**********"
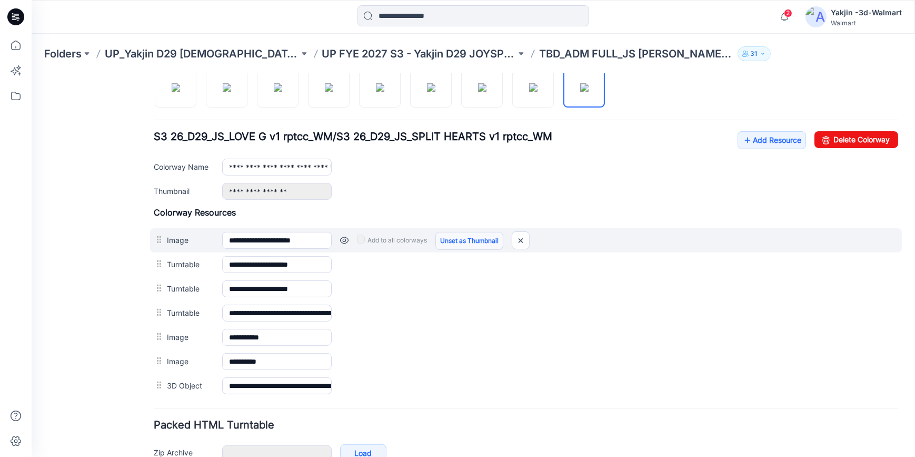
click at [489, 238] on link "Unset as Thumbnail" at bounding box center [470, 240] width 68 height 18
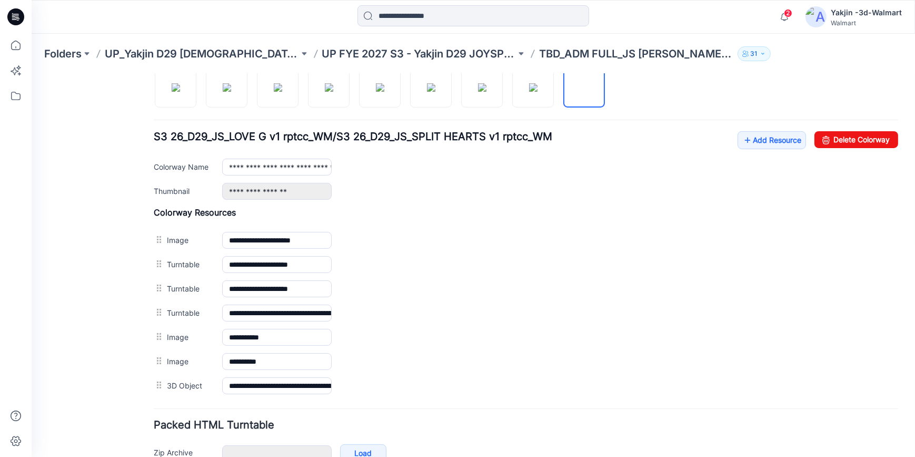
click at [27, 17] on div at bounding box center [16, 17] width 34 height 34
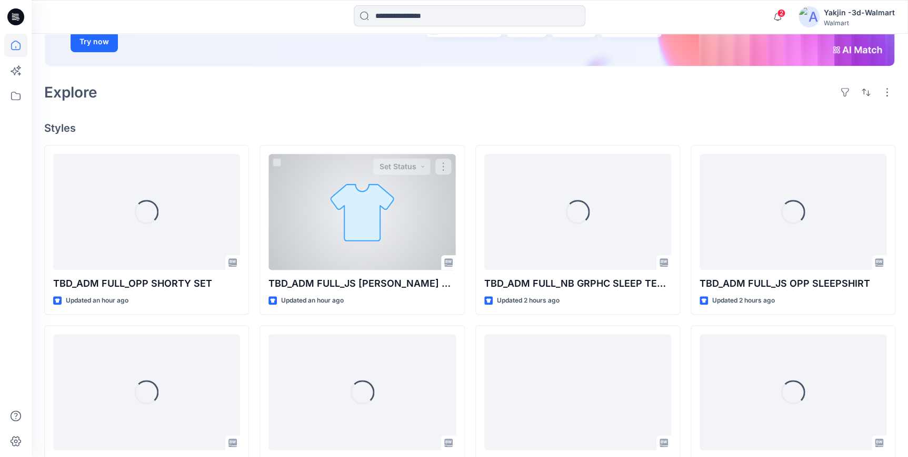
scroll to position [191, 0]
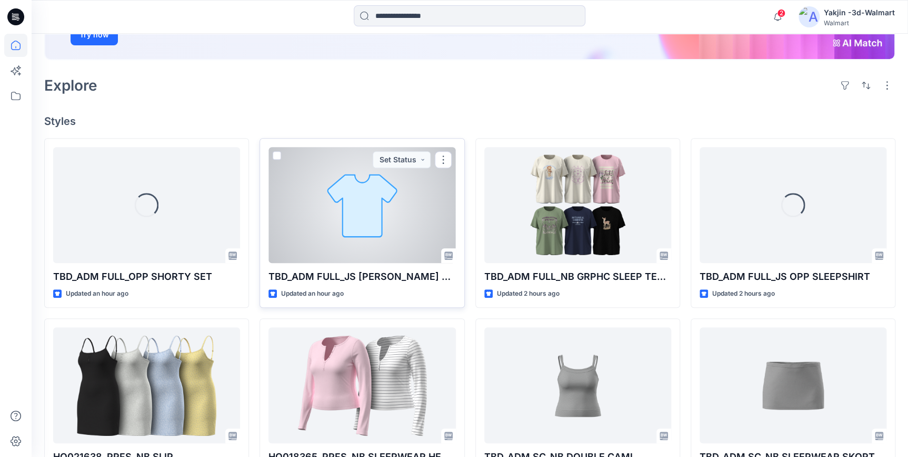
click at [361, 196] on div at bounding box center [362, 205] width 187 height 116
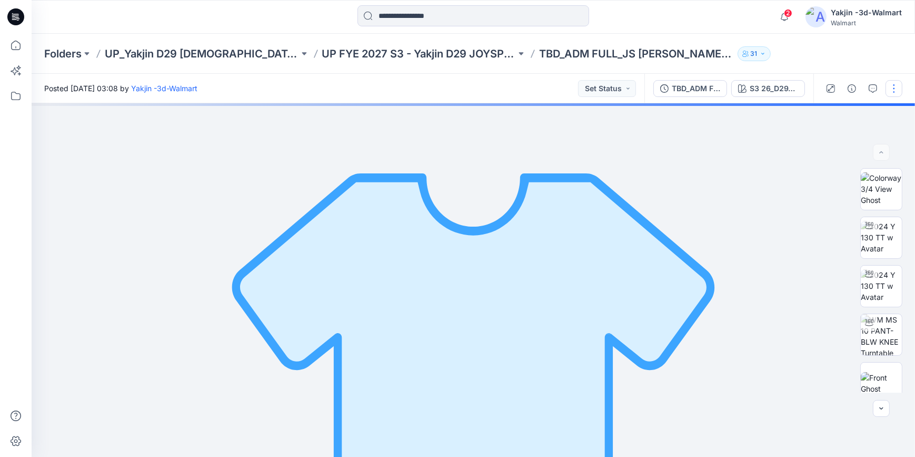
click at [891, 96] on button "button" at bounding box center [894, 88] width 17 height 17
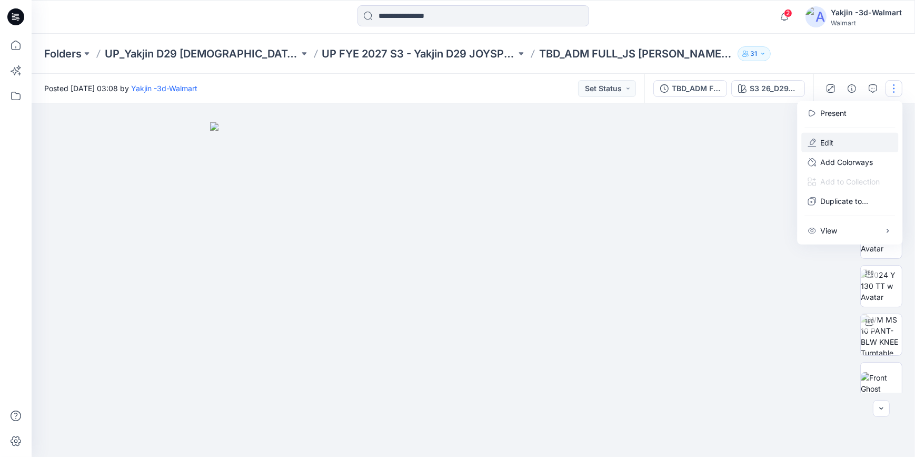
click at [830, 139] on p "Edit" at bounding box center [826, 142] width 13 height 11
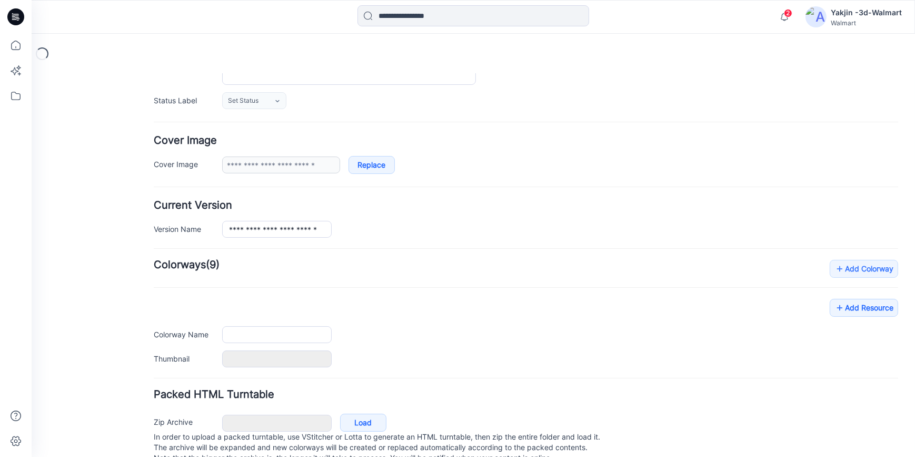
type input "**********"
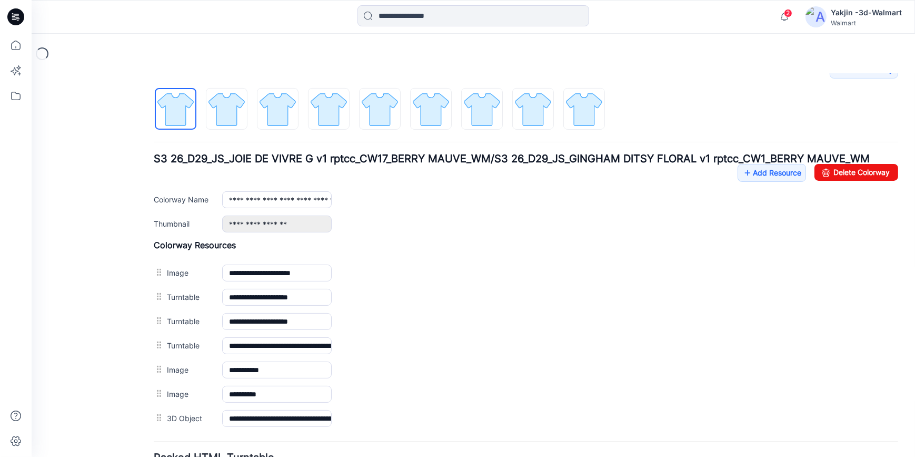
scroll to position [383, 0]
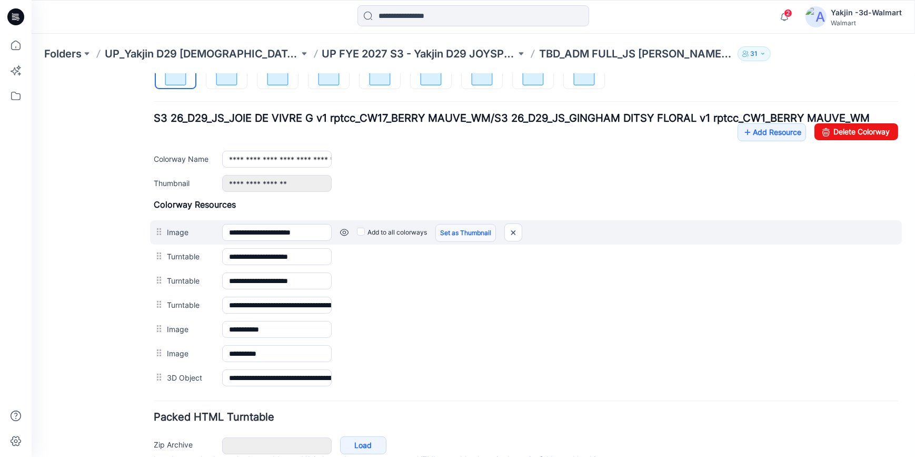
click at [456, 231] on link "Set as Thumbnail" at bounding box center [466, 232] width 61 height 18
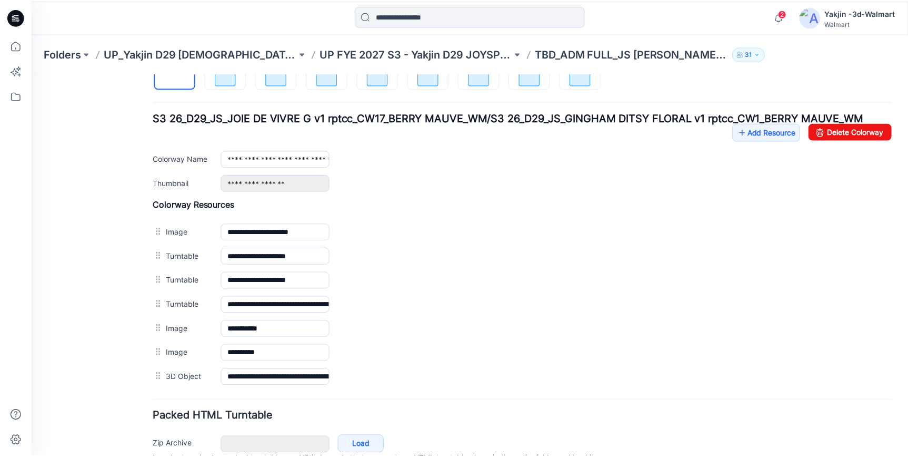
scroll to position [335, 0]
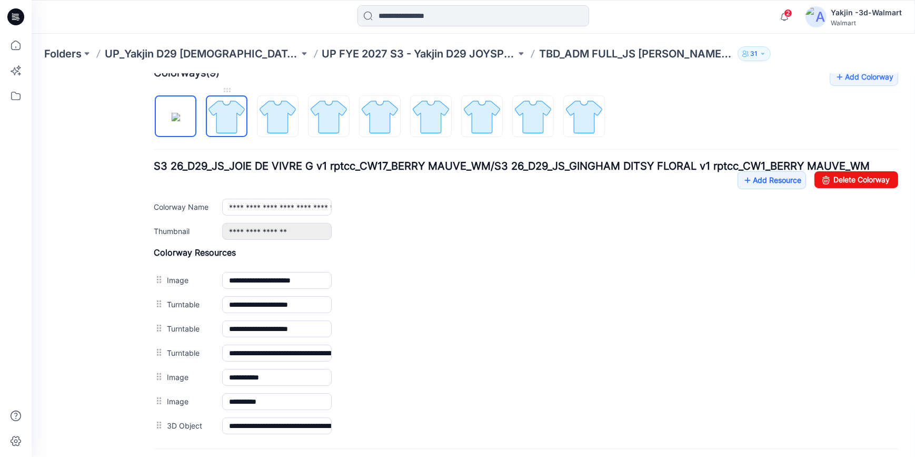
click at [242, 121] on img at bounding box center [226, 115] width 39 height 39
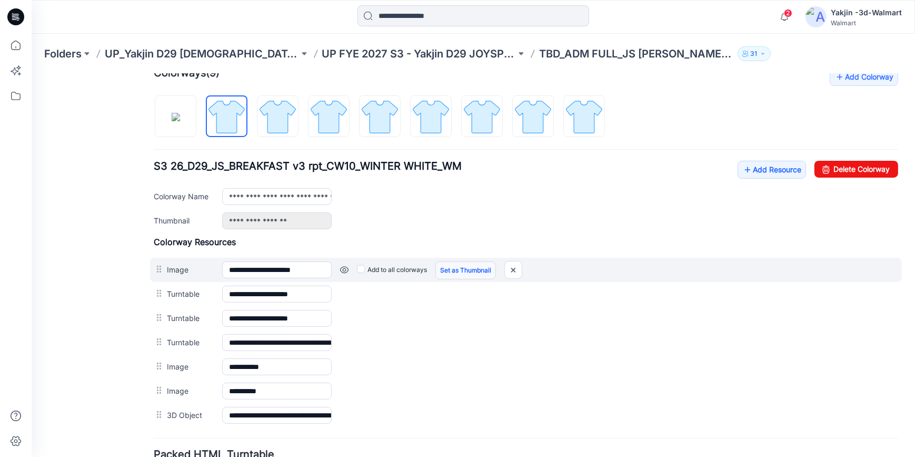
click at [483, 272] on link "Set as Thumbnail" at bounding box center [466, 270] width 61 height 18
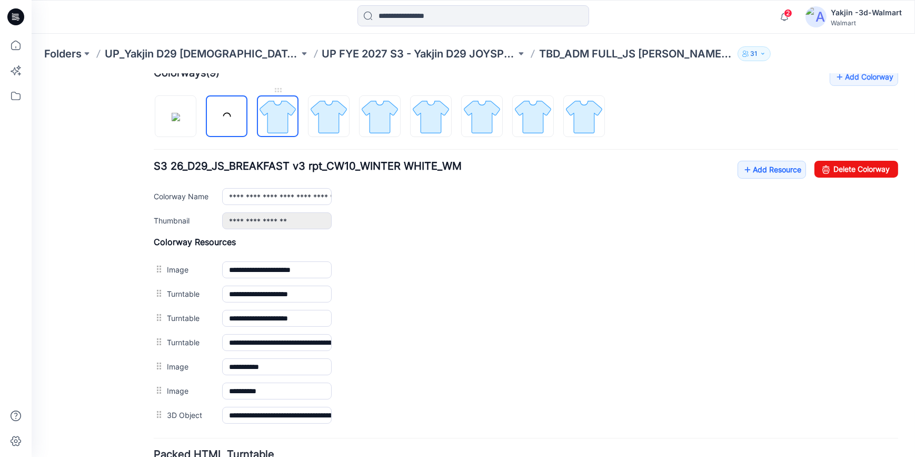
drag, startPoint x: 279, startPoint y: 123, endPoint x: 437, endPoint y: 215, distance: 183.4
click at [279, 123] on img at bounding box center [277, 115] width 39 height 39
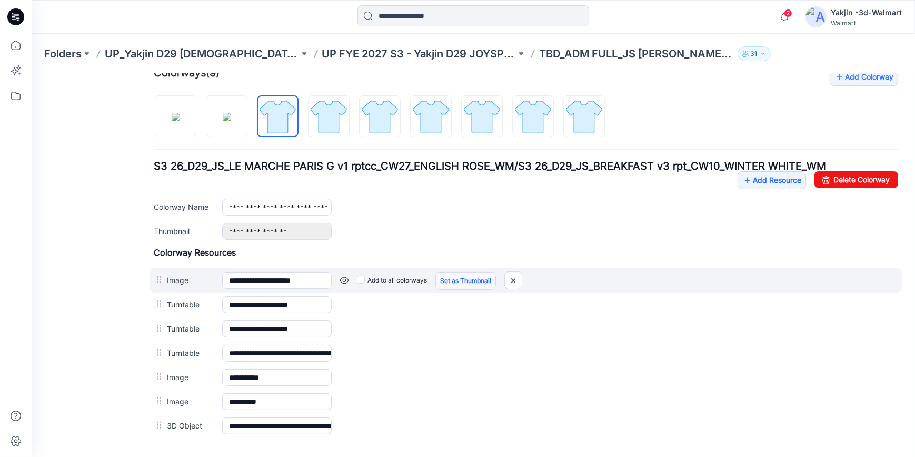
click at [471, 279] on link "Set as Thumbnail" at bounding box center [466, 280] width 61 height 18
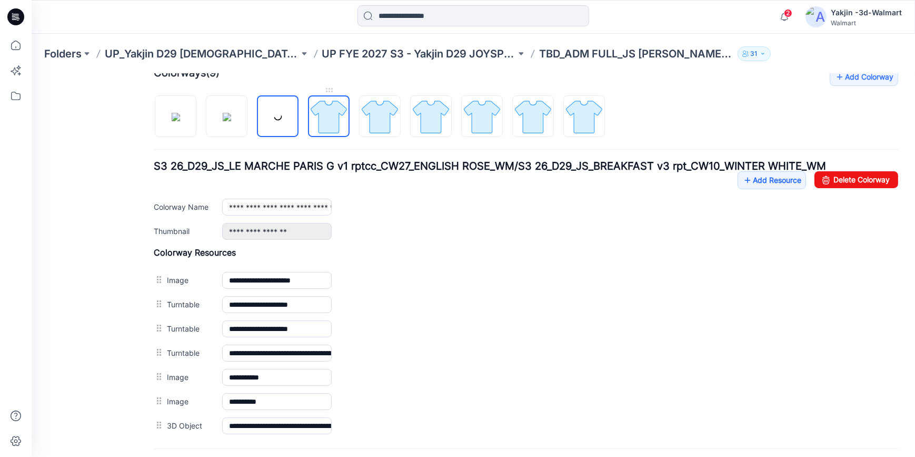
drag, startPoint x: 331, startPoint y: 115, endPoint x: 349, endPoint y: 129, distance: 22.5
click at [331, 115] on img at bounding box center [328, 115] width 39 height 39
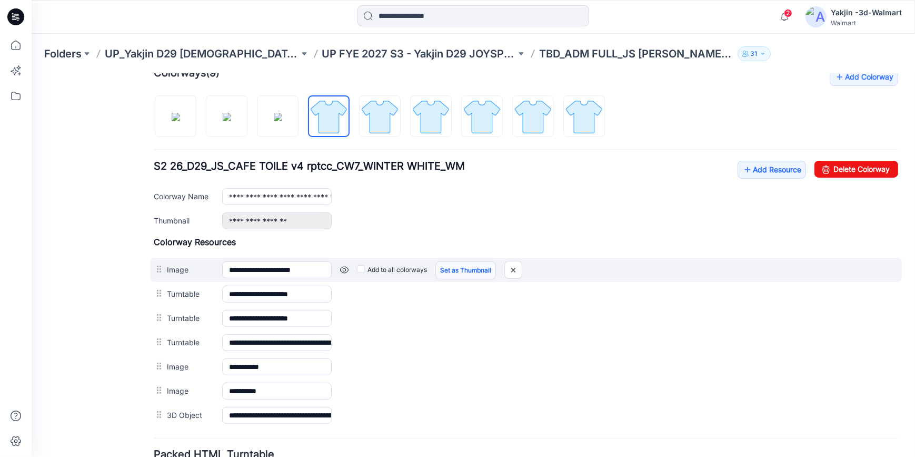
click at [471, 268] on link "Set as Thumbnail" at bounding box center [466, 270] width 61 height 18
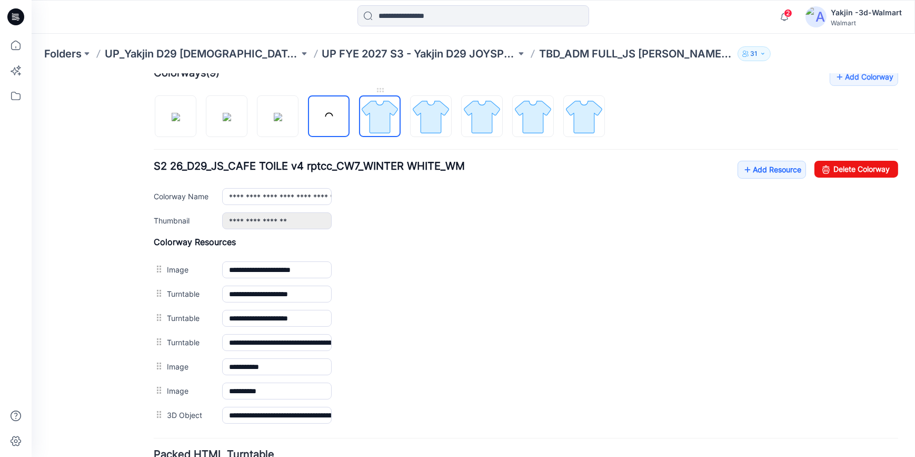
click at [378, 126] on img at bounding box center [379, 115] width 39 height 39
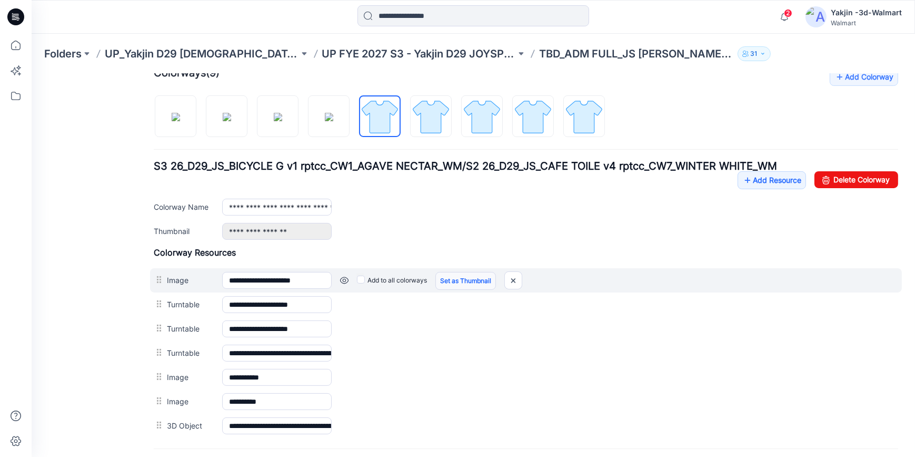
click at [468, 274] on link "Set as Thumbnail" at bounding box center [466, 280] width 61 height 18
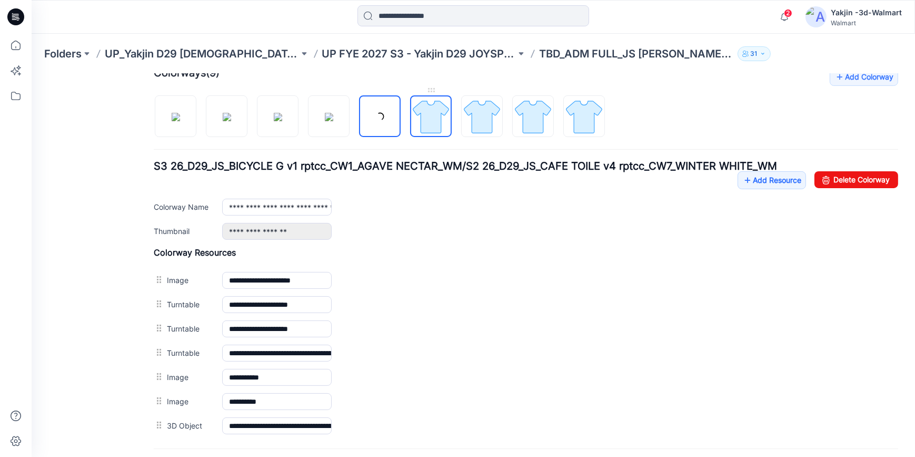
click at [435, 117] on img at bounding box center [430, 115] width 39 height 39
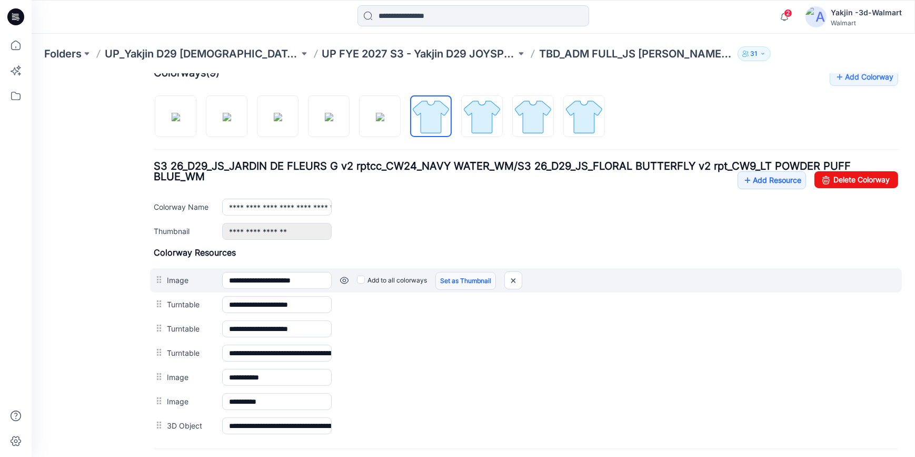
click at [481, 278] on link "Set as Thumbnail" at bounding box center [466, 280] width 61 height 18
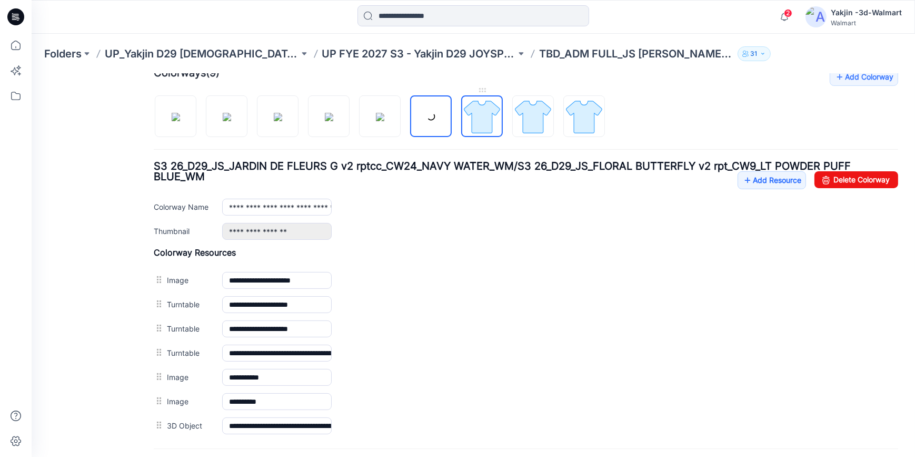
click at [484, 110] on img at bounding box center [481, 115] width 39 height 39
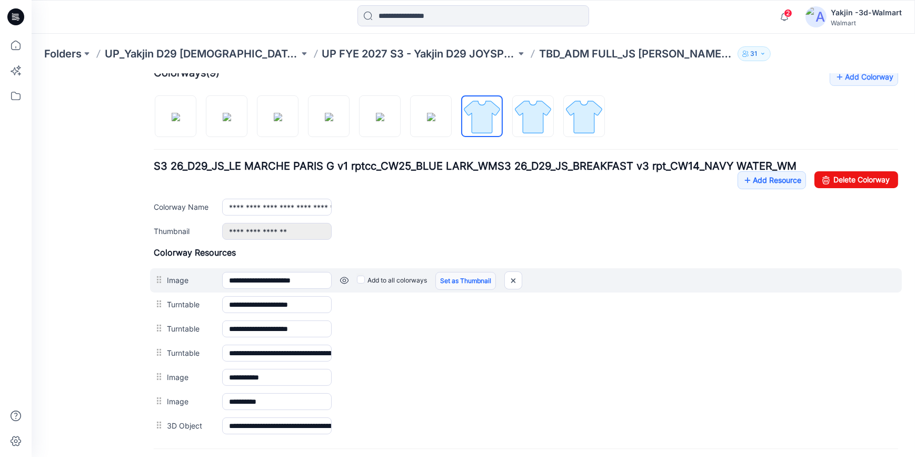
click at [482, 278] on link "Set as Thumbnail" at bounding box center [466, 280] width 61 height 18
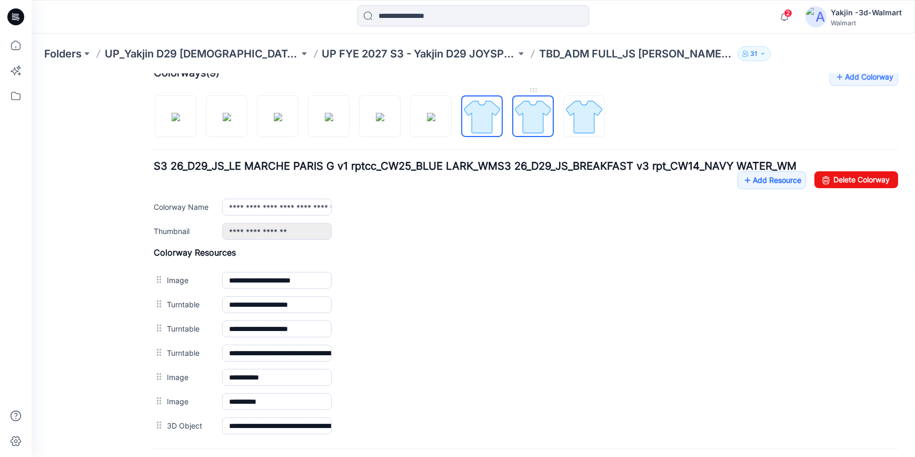
click at [537, 105] on img at bounding box center [532, 115] width 39 height 39
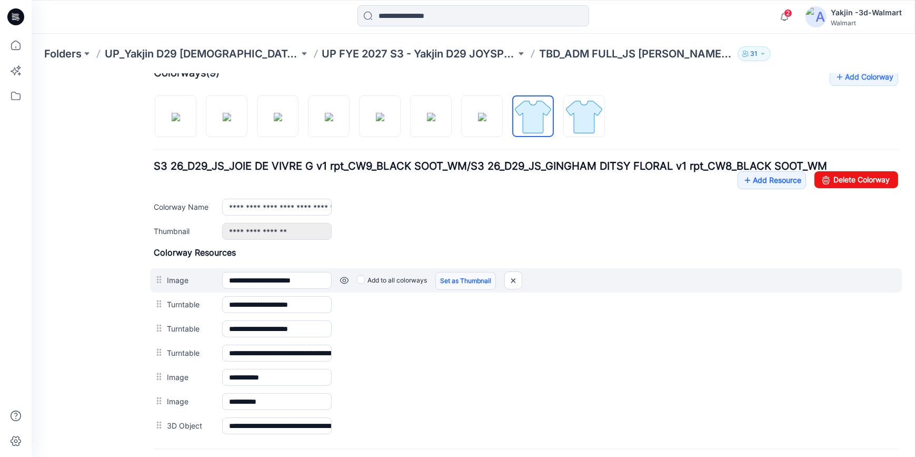
click at [493, 279] on link "Set as Thumbnail" at bounding box center [466, 280] width 61 height 18
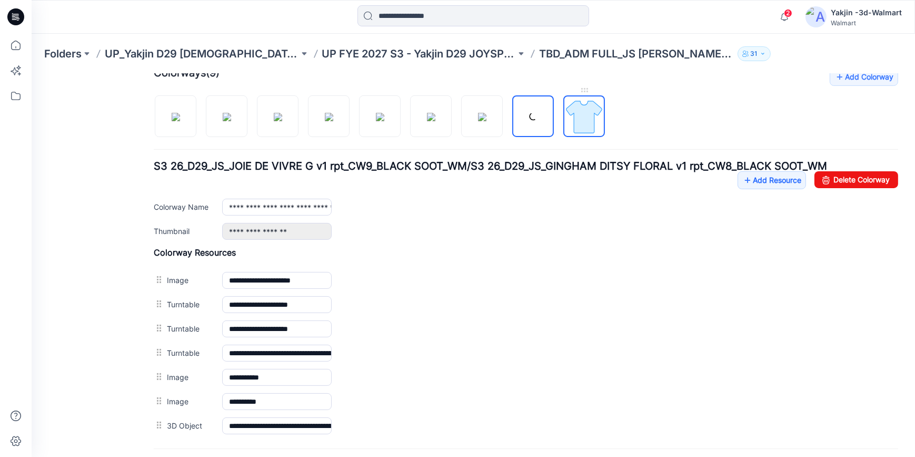
click at [589, 113] on img at bounding box center [584, 115] width 39 height 39
type input "**********"
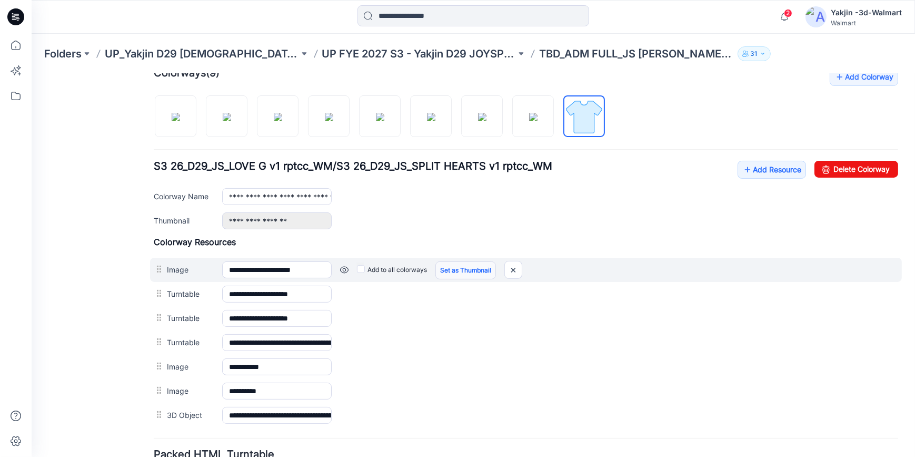
click at [458, 266] on link "Set as Thumbnail" at bounding box center [466, 270] width 61 height 18
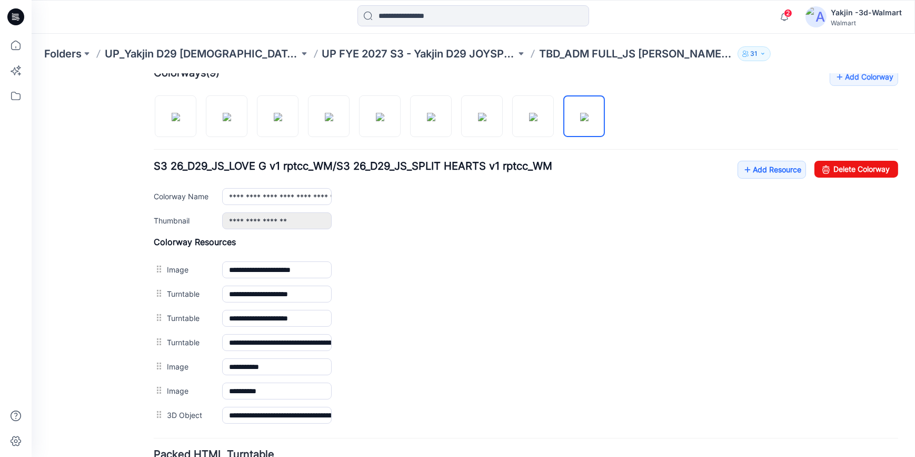
drag, startPoint x: 19, startPoint y: 16, endPoint x: 53, endPoint y: 31, distance: 36.8
click at [19, 16] on icon at bounding box center [15, 16] width 17 height 17
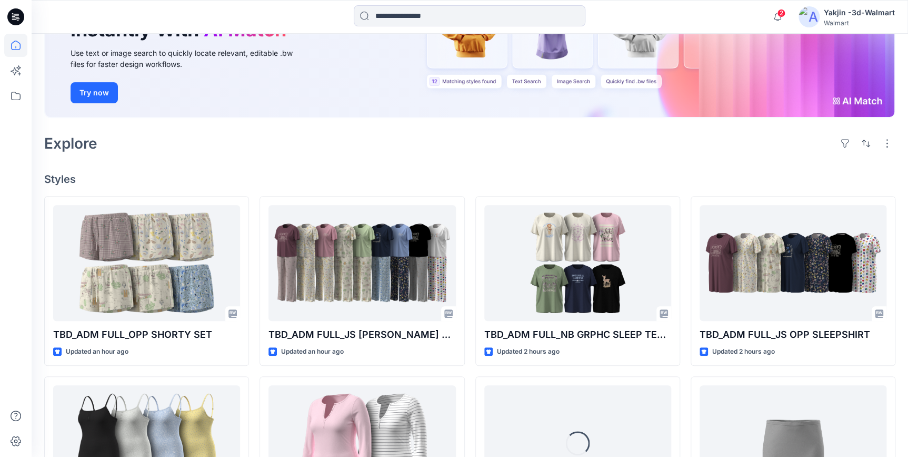
scroll to position [191, 0]
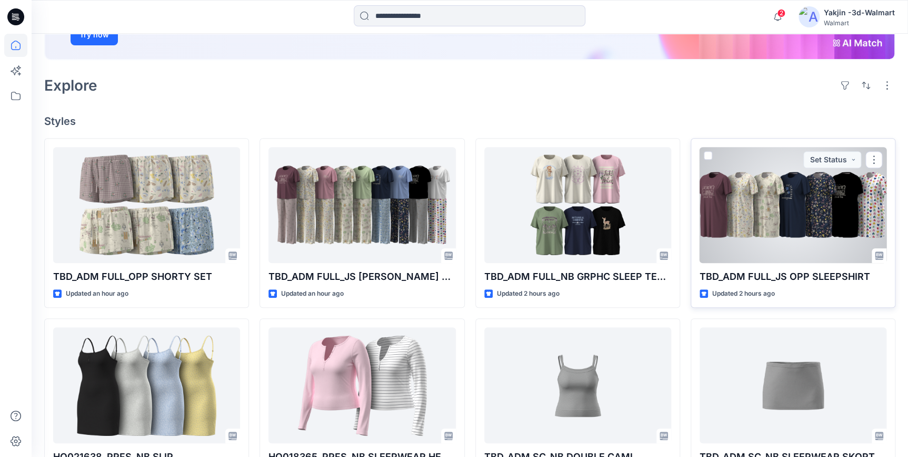
click at [804, 200] on div at bounding box center [793, 205] width 187 height 116
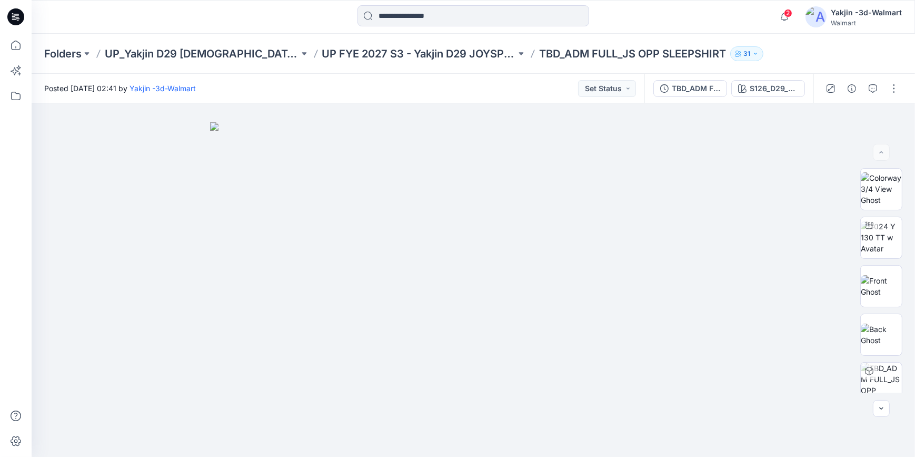
drag, startPoint x: 19, startPoint y: 16, endPoint x: 31, endPoint y: 0, distance: 20.0
click at [19, 16] on icon at bounding box center [15, 16] width 17 height 17
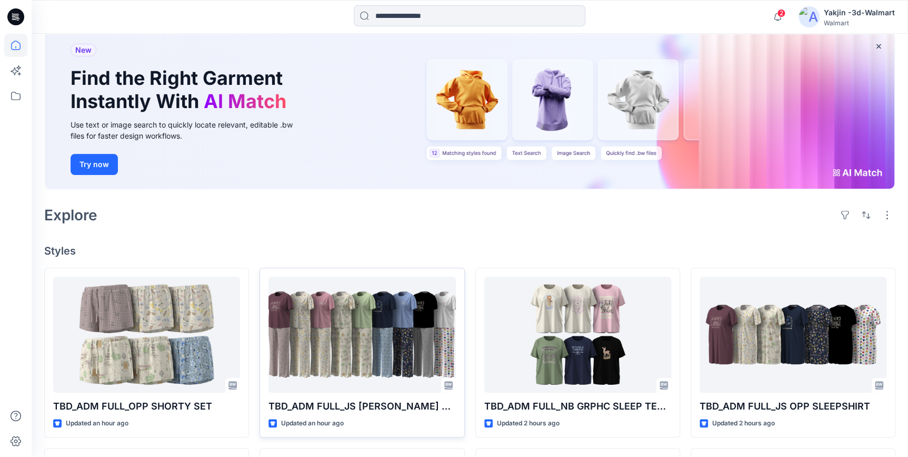
scroll to position [143, 0]
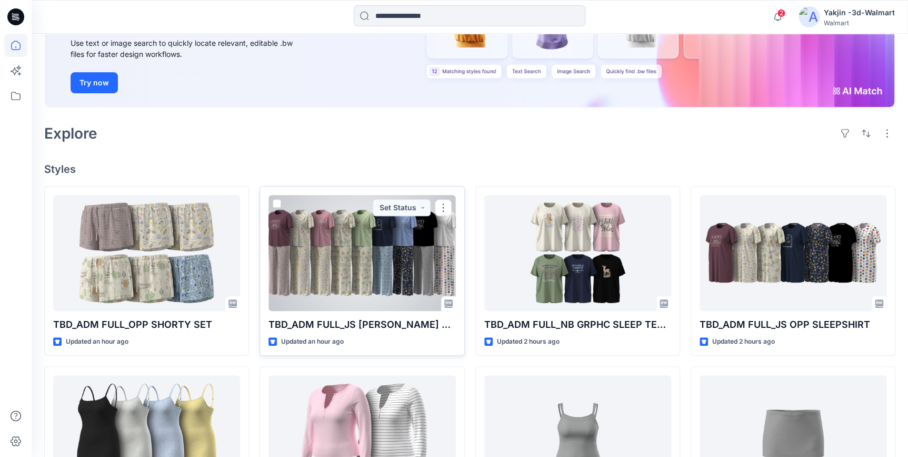
click at [387, 268] on div at bounding box center [362, 253] width 187 height 116
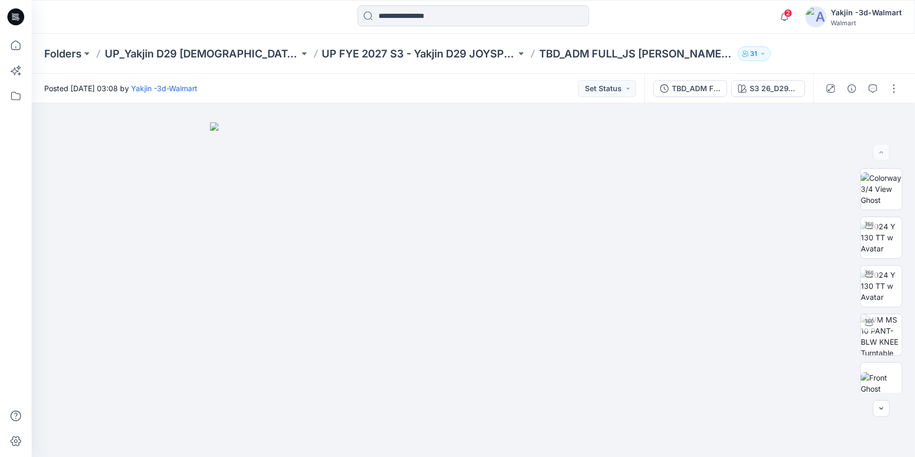
click at [18, 364] on div at bounding box center [15, 245] width 23 height 423
click at [12, 291] on div at bounding box center [15, 245] width 23 height 423
click at [24, 321] on div at bounding box center [15, 245] width 23 height 423
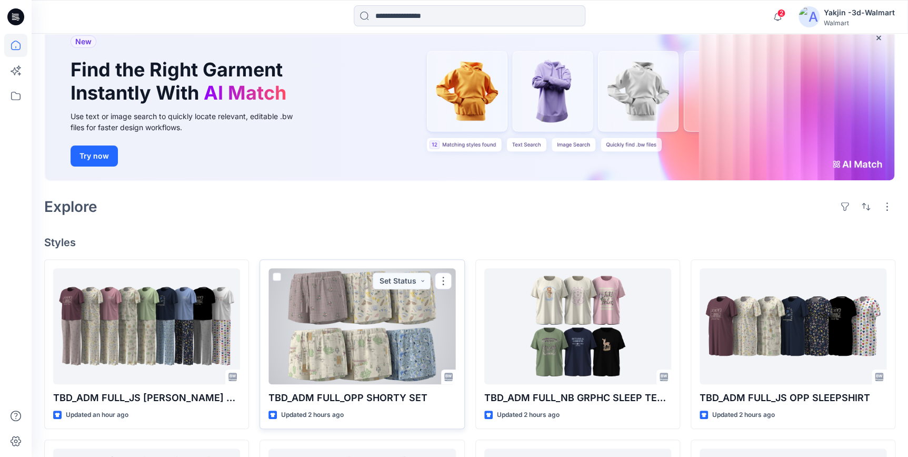
scroll to position [95, 0]
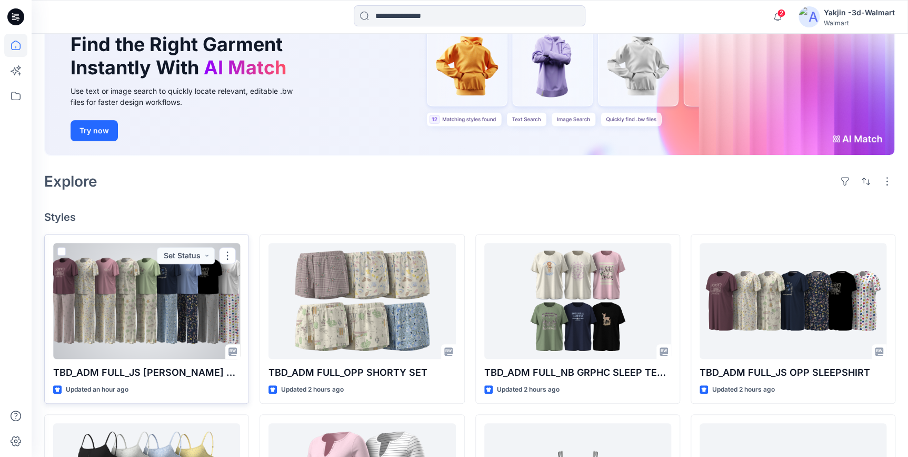
click at [123, 313] on div at bounding box center [146, 301] width 187 height 116
